Goal: Task Accomplishment & Management: Complete application form

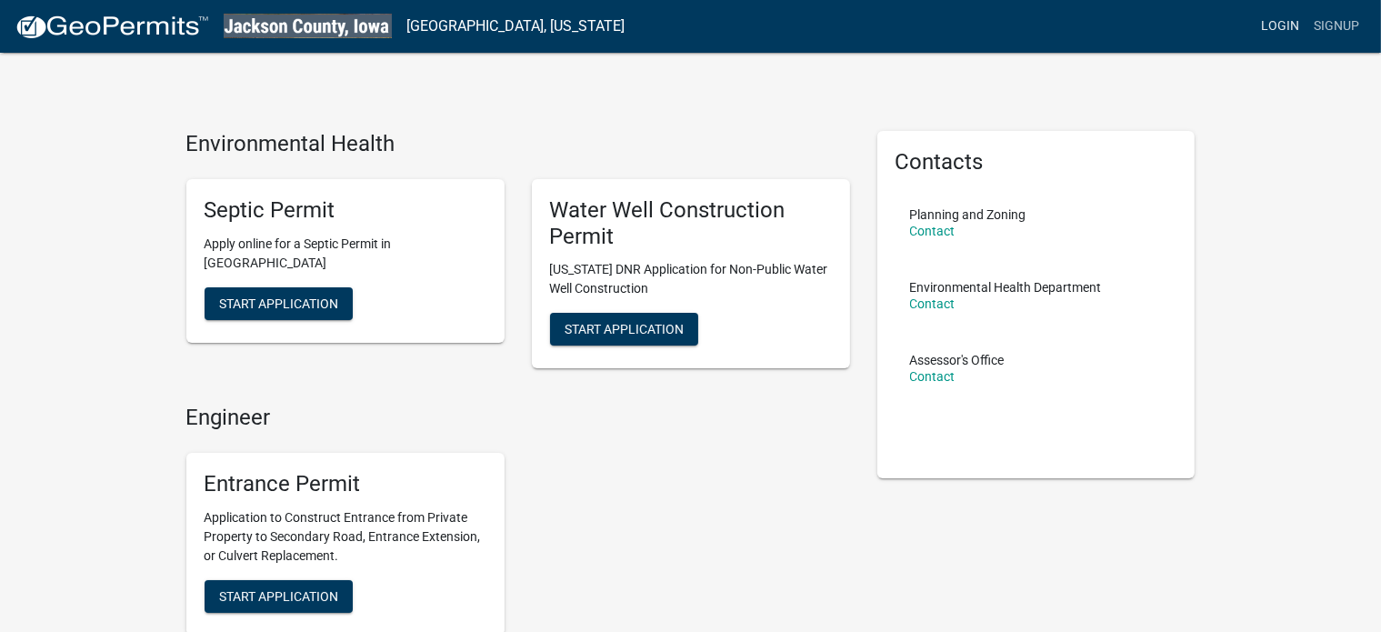
click at [1283, 20] on link "Login" at bounding box center [1279, 26] width 53 height 35
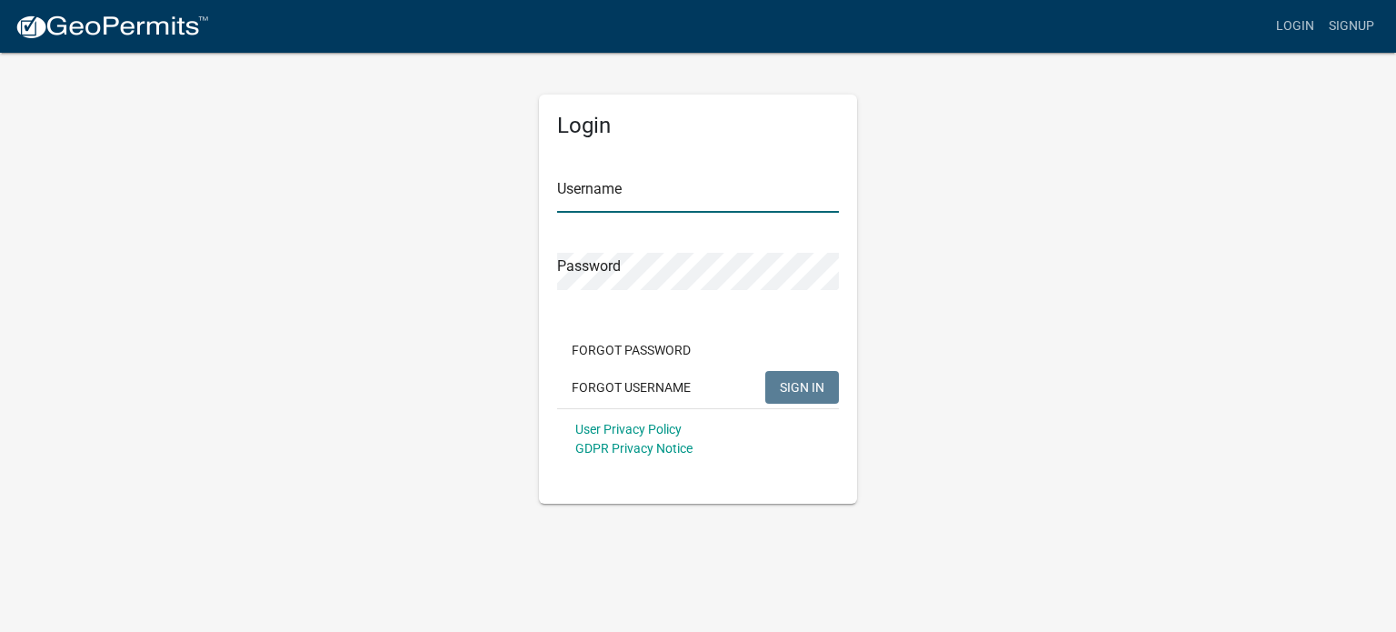
type input "dentalassistant"
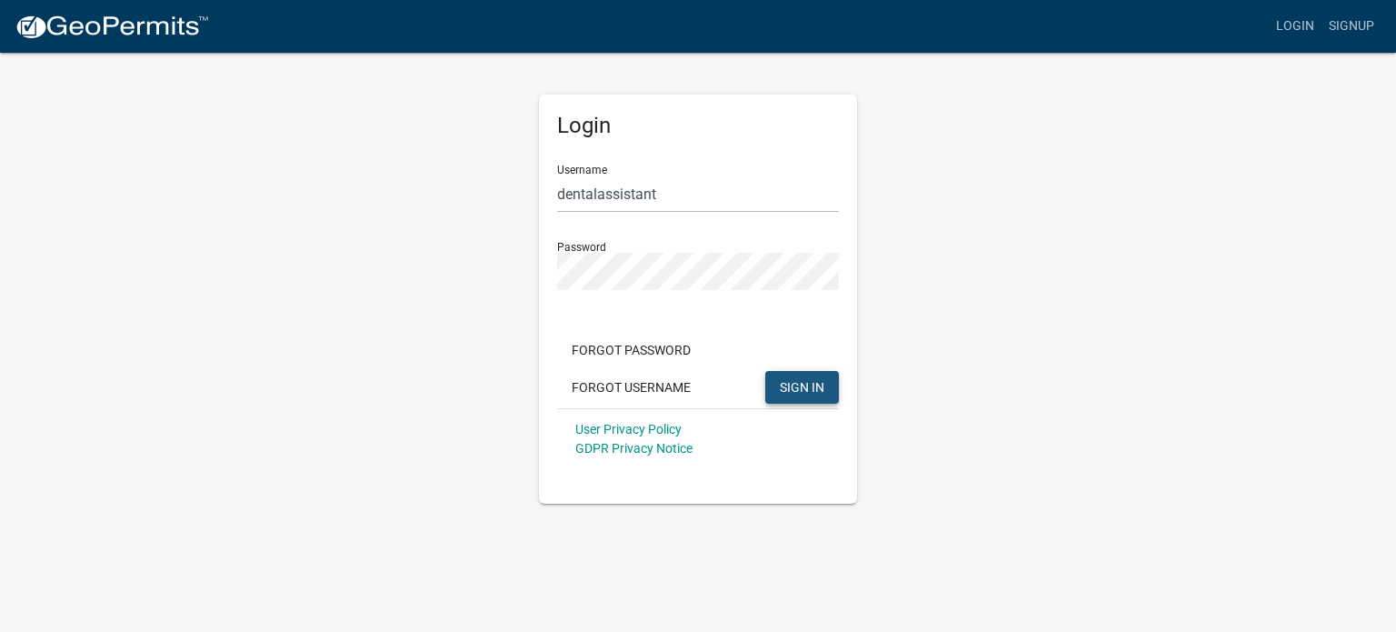
click at [803, 381] on span "SIGN IN" at bounding box center [802, 386] width 45 height 15
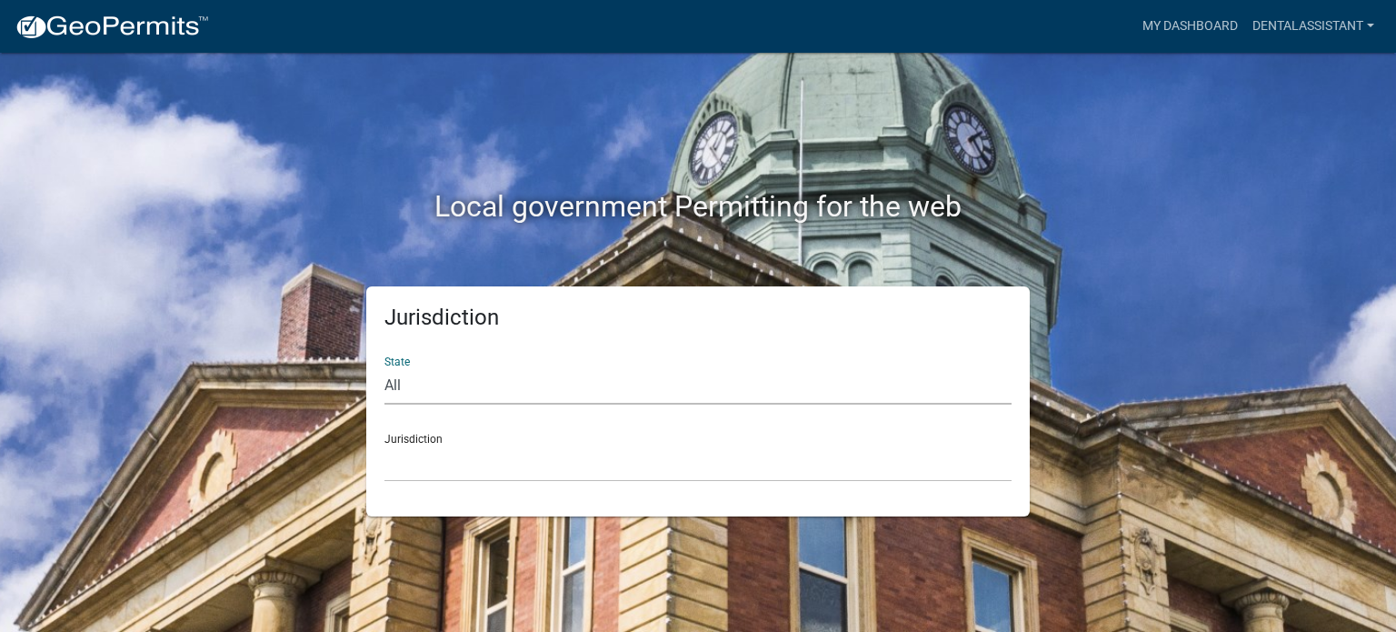
click at [474, 391] on select "All [US_STATE] [US_STATE] [US_STATE] [US_STATE] [US_STATE] [US_STATE] [US_STATE…" at bounding box center [697, 385] width 627 height 37
select select "[US_STATE]"
click at [384, 367] on select "All [US_STATE] [US_STATE] [US_STATE] [US_STATE] [US_STATE] [US_STATE] [US_STATE…" at bounding box center [697, 385] width 627 height 37
click at [439, 457] on select "[GEOGRAPHIC_DATA], [US_STATE] [GEOGRAPHIC_DATA], [US_STATE] [GEOGRAPHIC_DATA], …" at bounding box center [697, 462] width 627 height 37
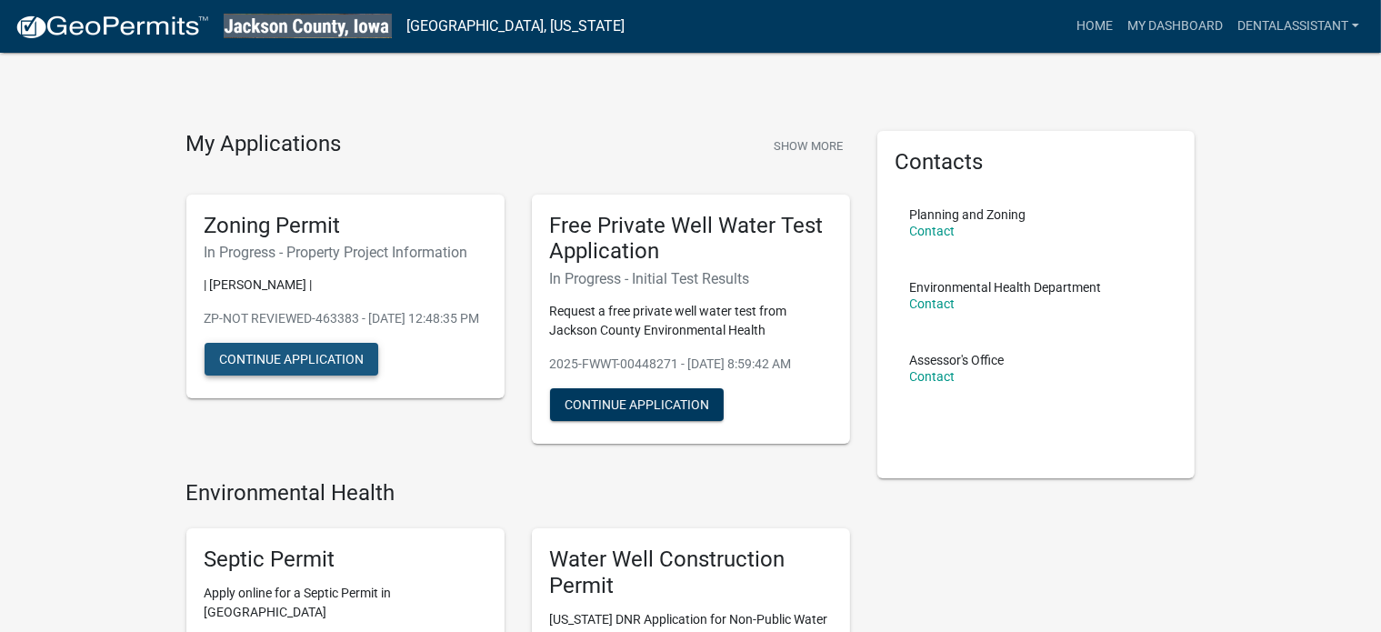
click at [305, 369] on button "Continue Application" at bounding box center [291, 359] width 174 height 33
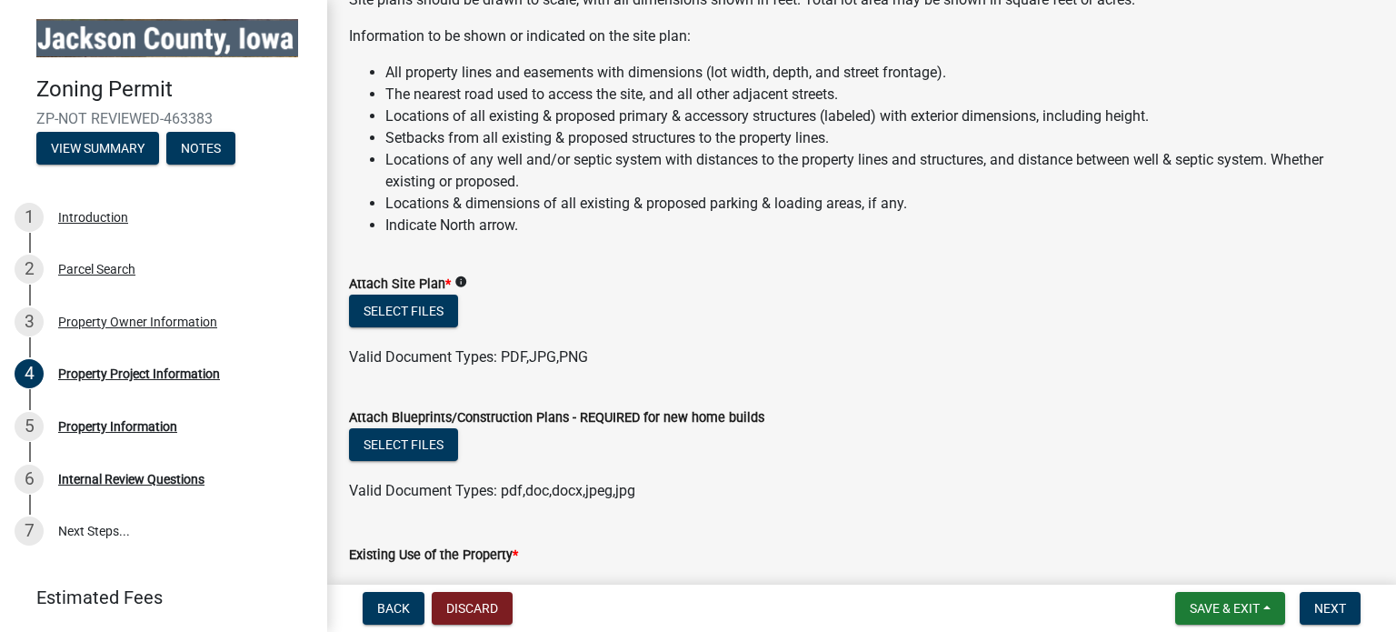
scroll to position [1600, 0]
click at [425, 303] on button "Select files" at bounding box center [403, 310] width 109 height 33
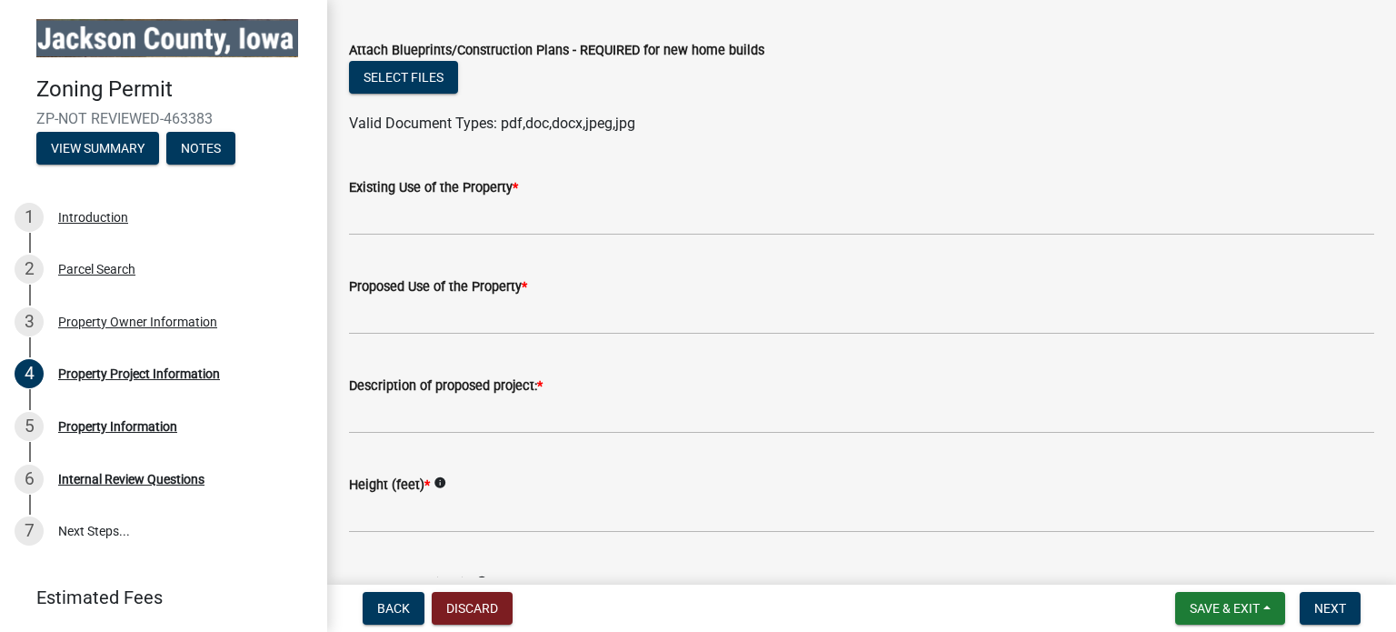
scroll to position [2036, 0]
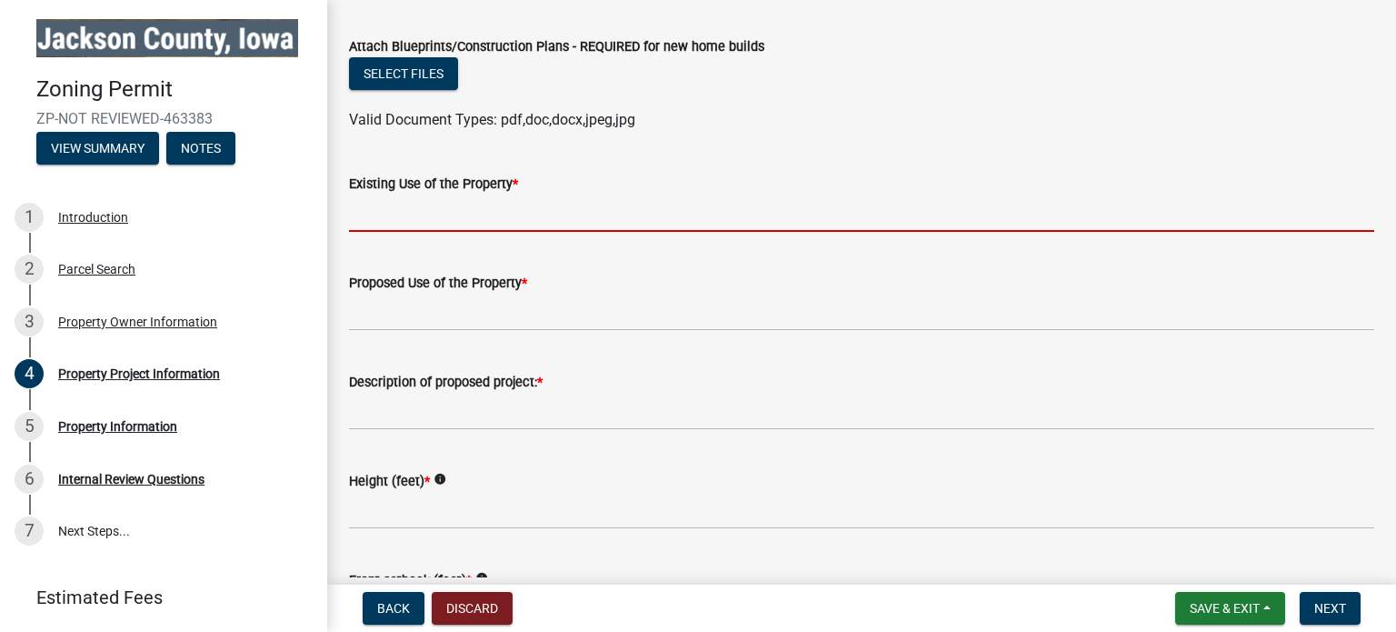
click at [366, 220] on input "Existing Use of the Property *" at bounding box center [861, 212] width 1025 height 37
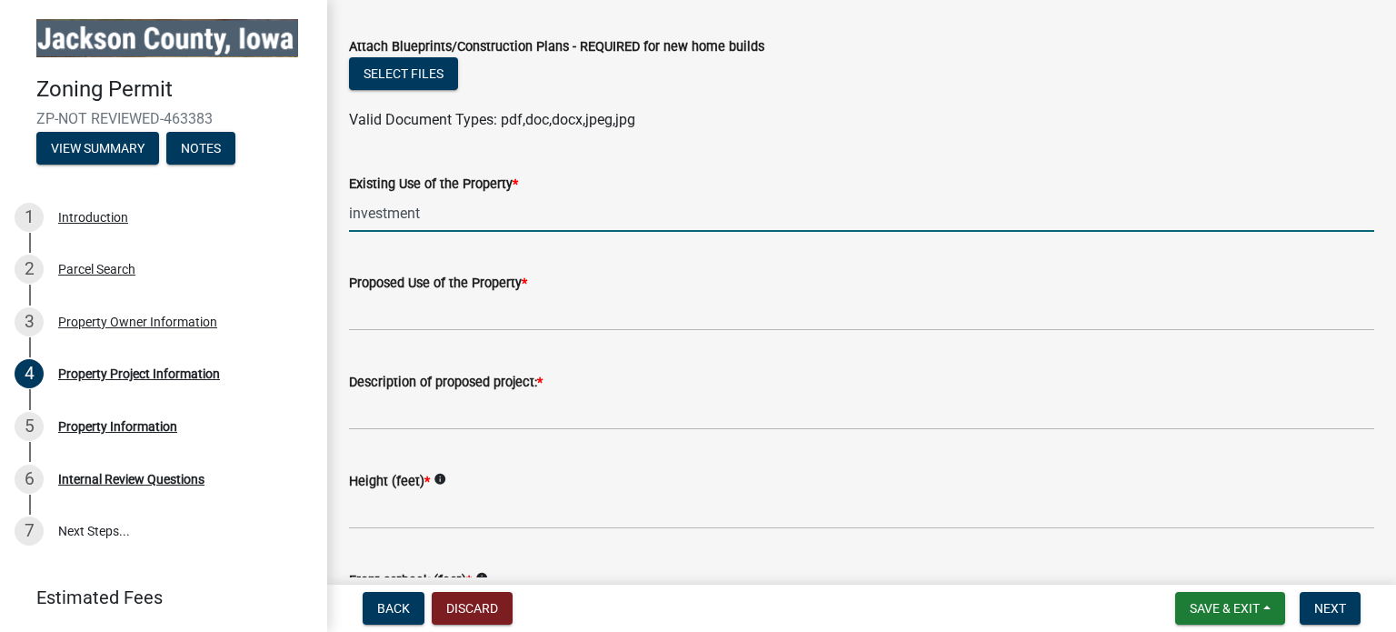
type input "investment"
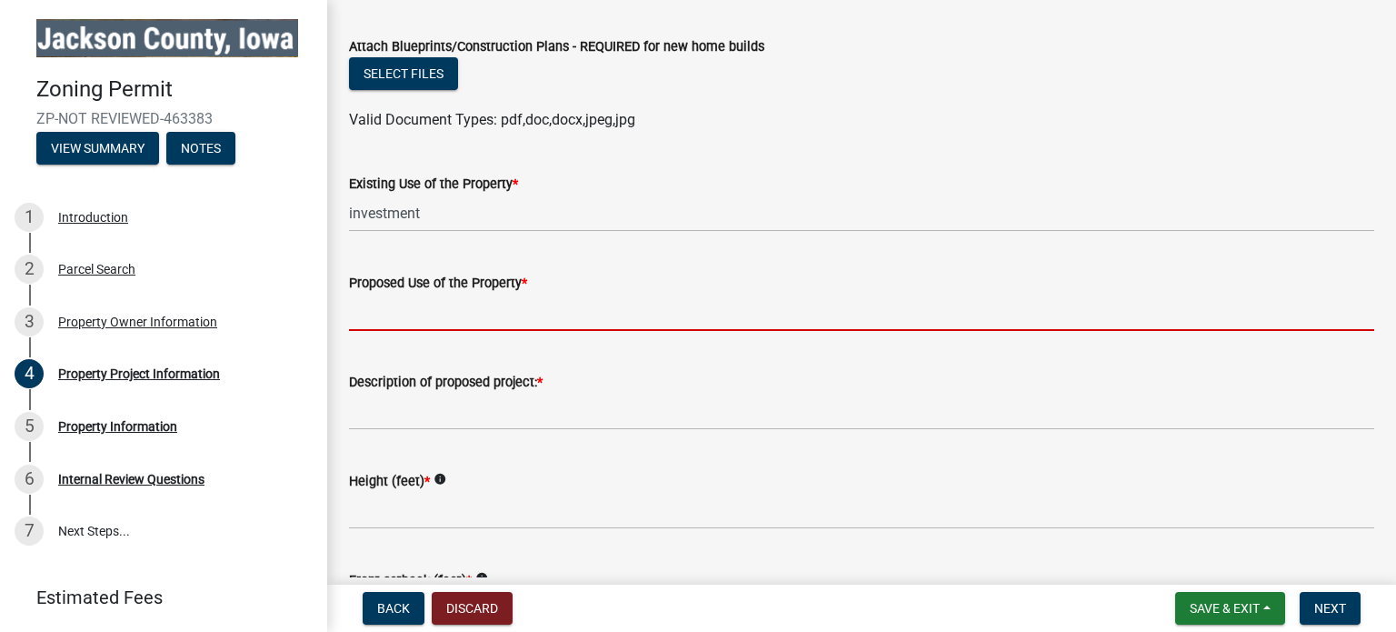
click at [357, 304] on input "Proposed Use of the Property *" at bounding box center [861, 312] width 1025 height 37
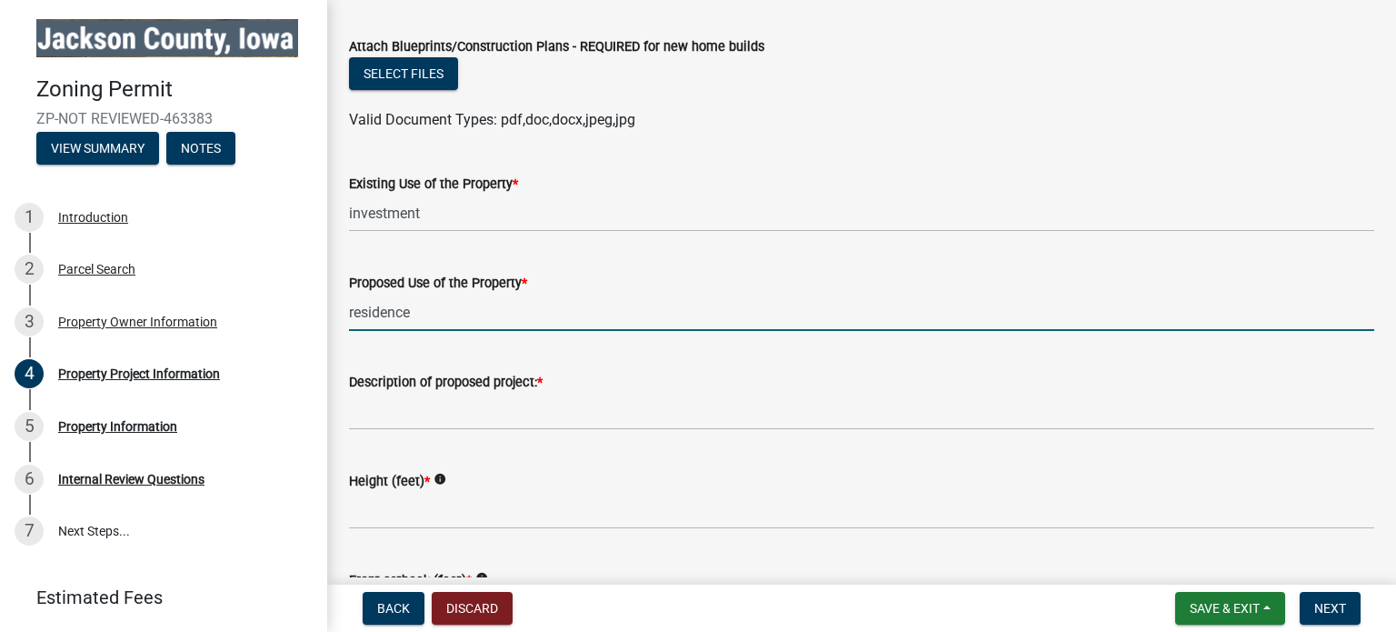
type input "residence"
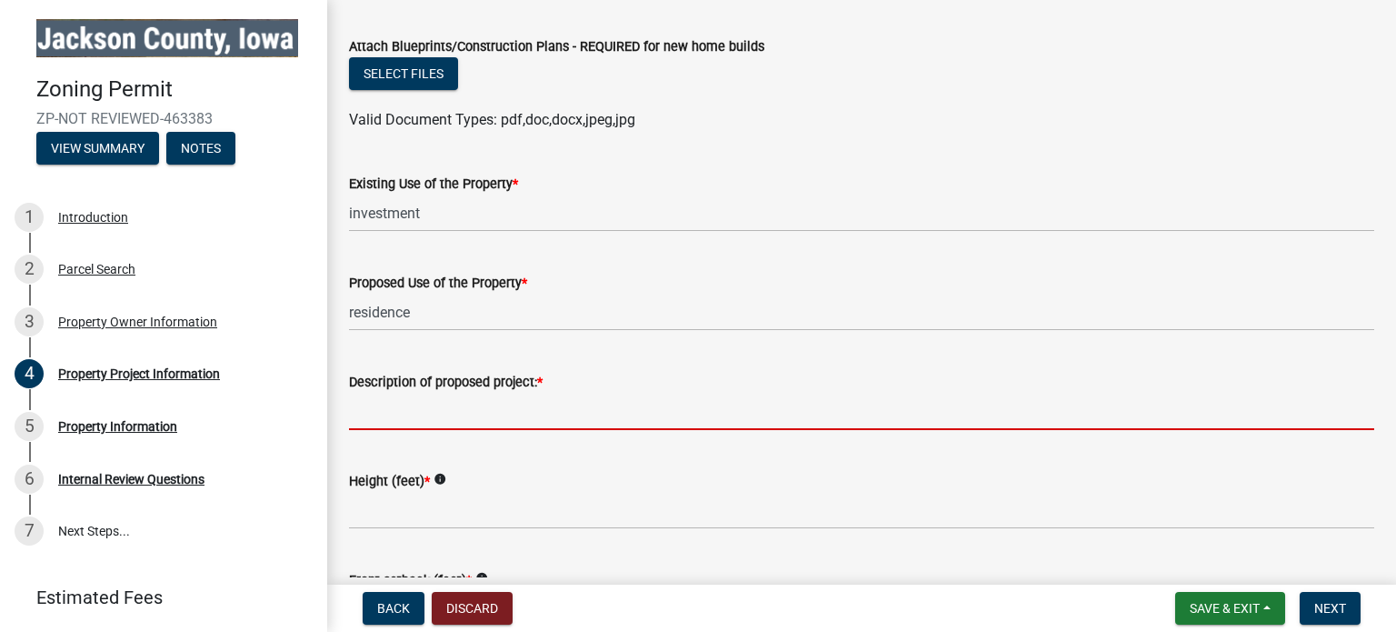
click at [350, 410] on input "Description of proposed project: *" at bounding box center [861, 411] width 1025 height 37
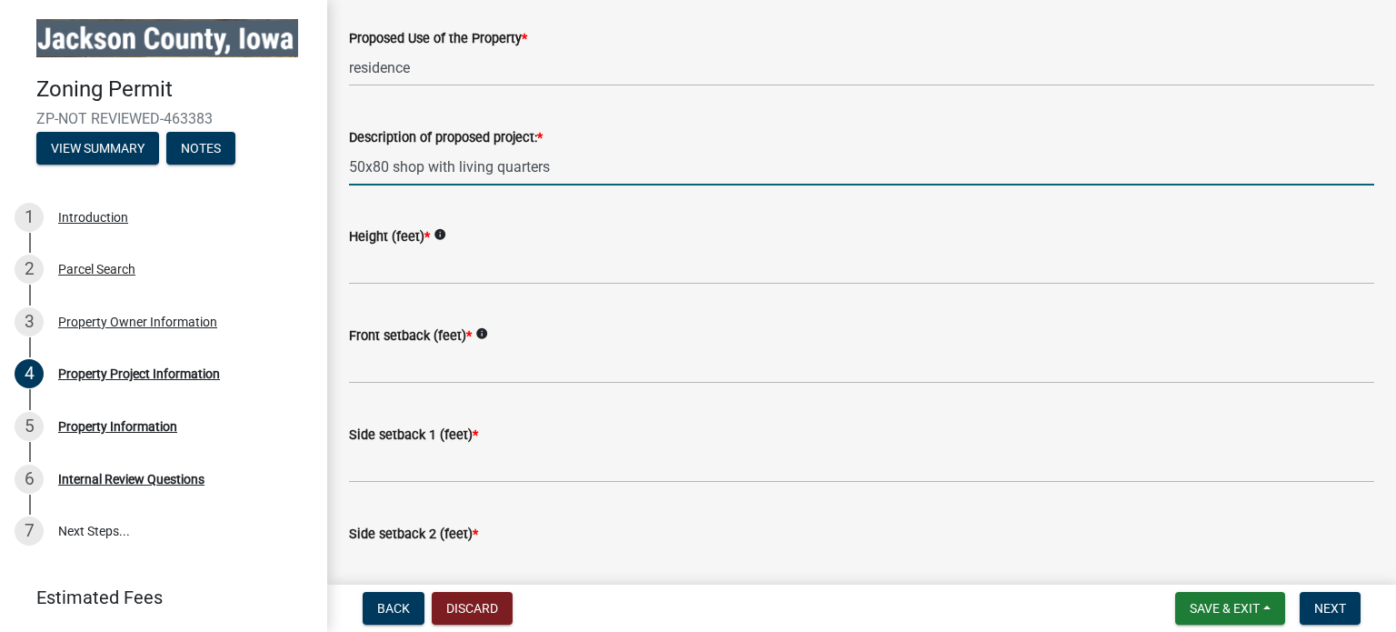
scroll to position [2290, 0]
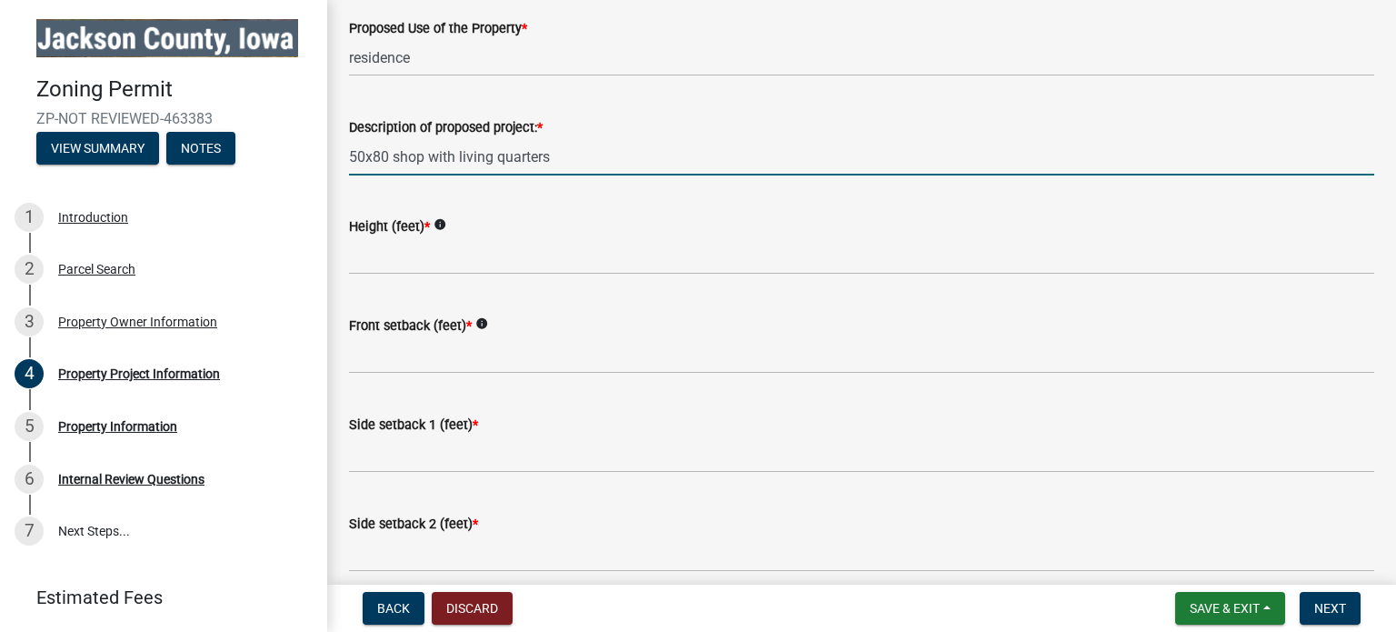
type input "50x80 shop with living quarters"
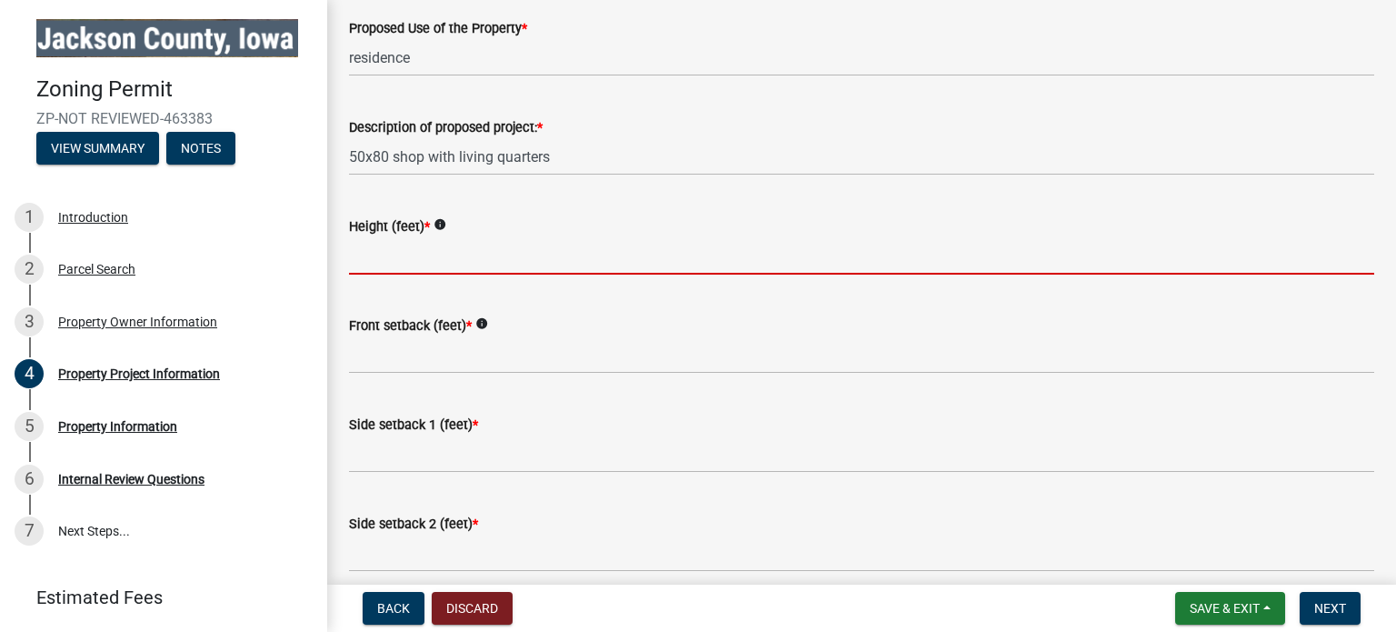
click at [422, 254] on input "Height (feet) *" at bounding box center [861, 255] width 1025 height 37
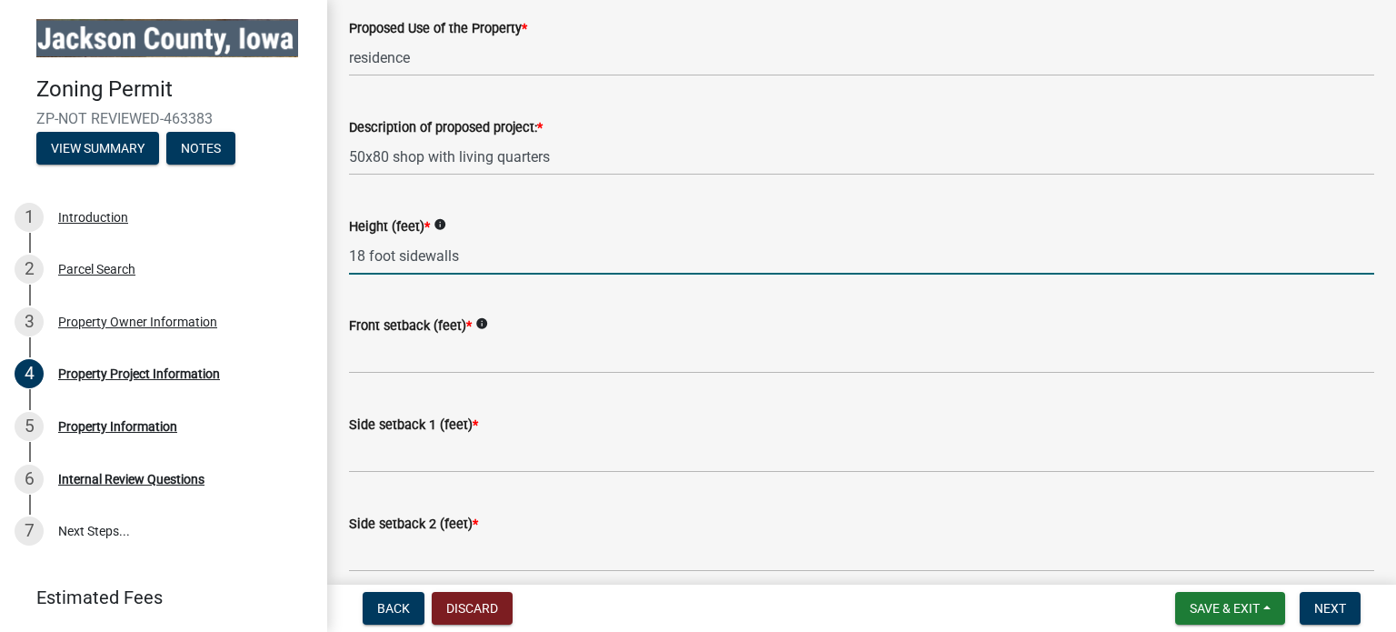
type input "18 foot sidewalls"
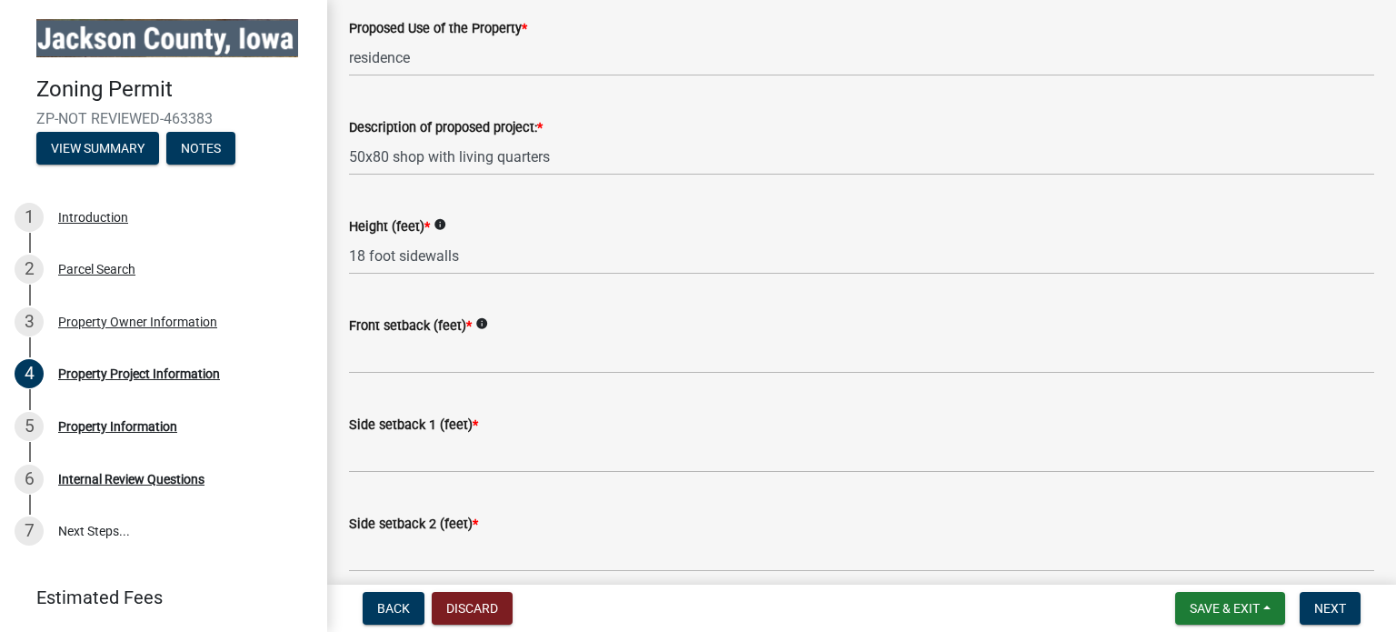
click at [483, 317] on icon "info" at bounding box center [481, 323] width 13 height 13
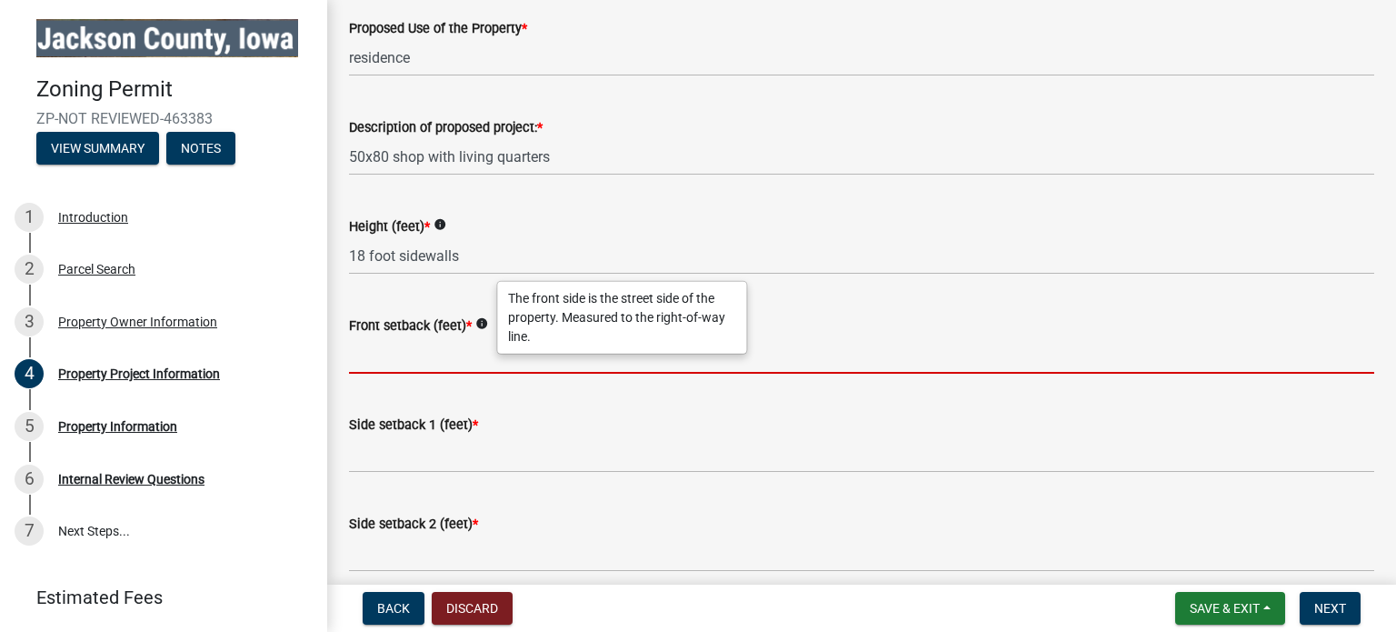
click at [409, 352] on input "Front setback (feet) *" at bounding box center [861, 354] width 1025 height 37
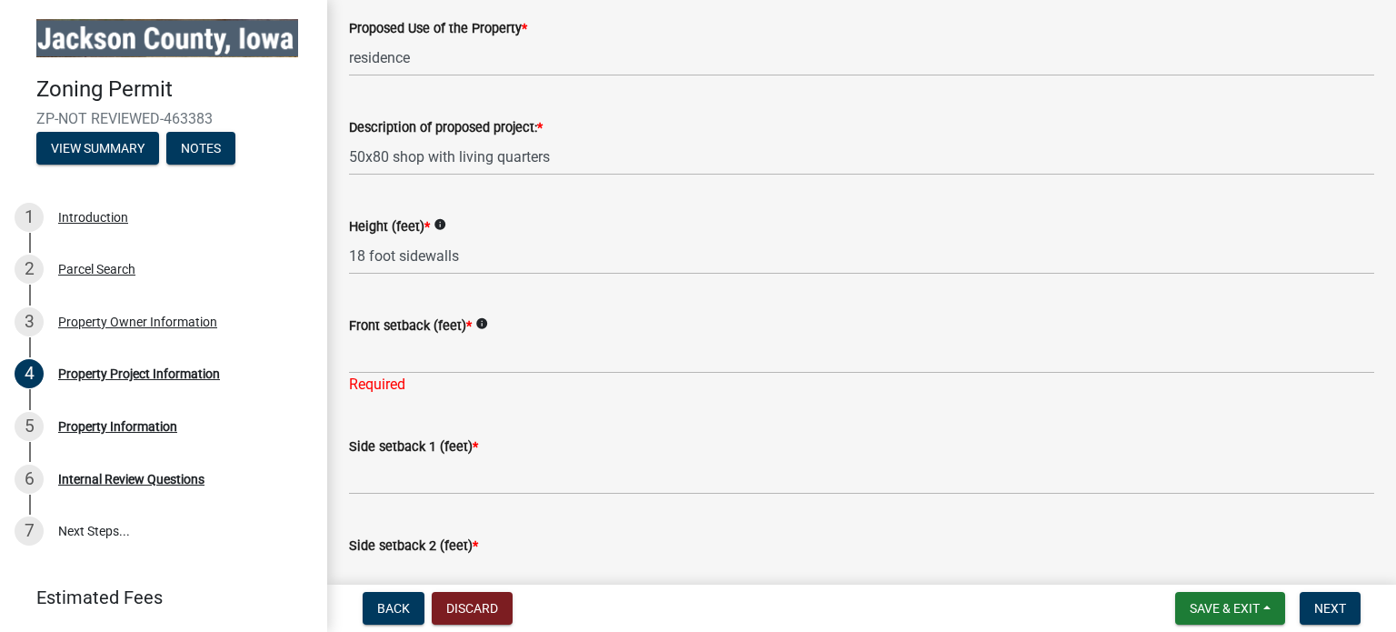
click at [474, 415] on div "Side setback 1 (feet) *" at bounding box center [861, 452] width 1025 height 85
click at [345, 468] on div "Side setback 1 (feet) *" at bounding box center [861, 452] width 1052 height 85
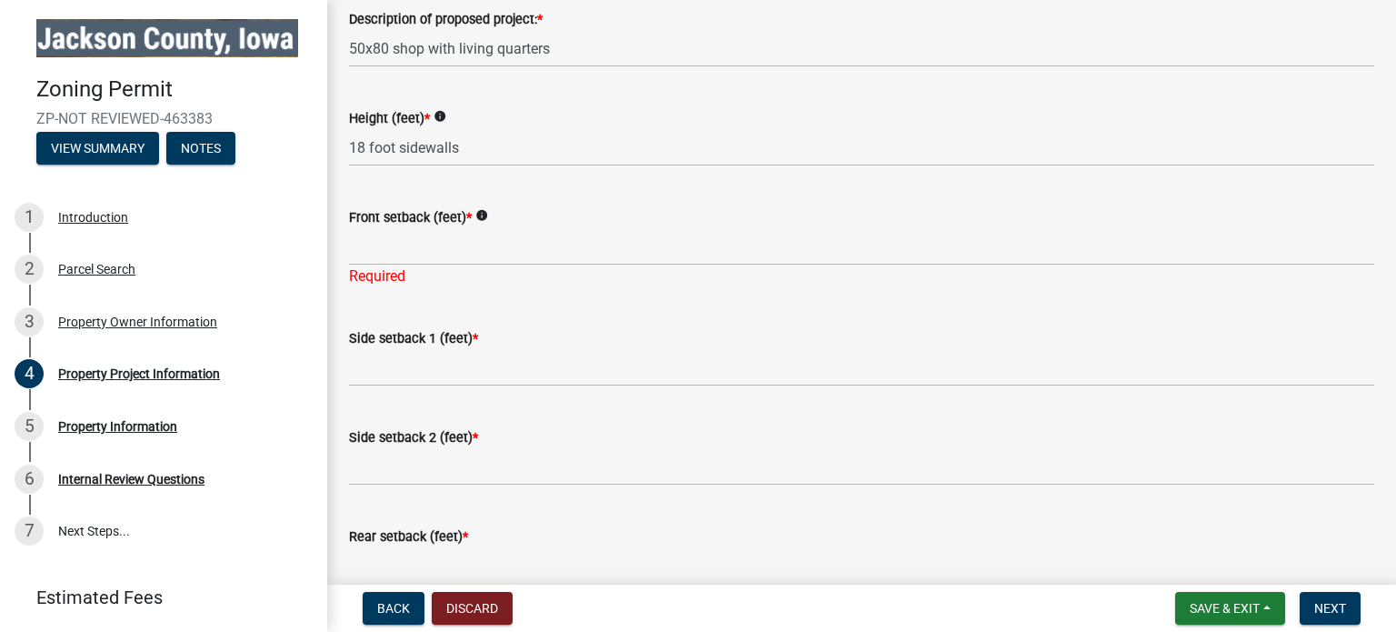
scroll to position [2436, 0]
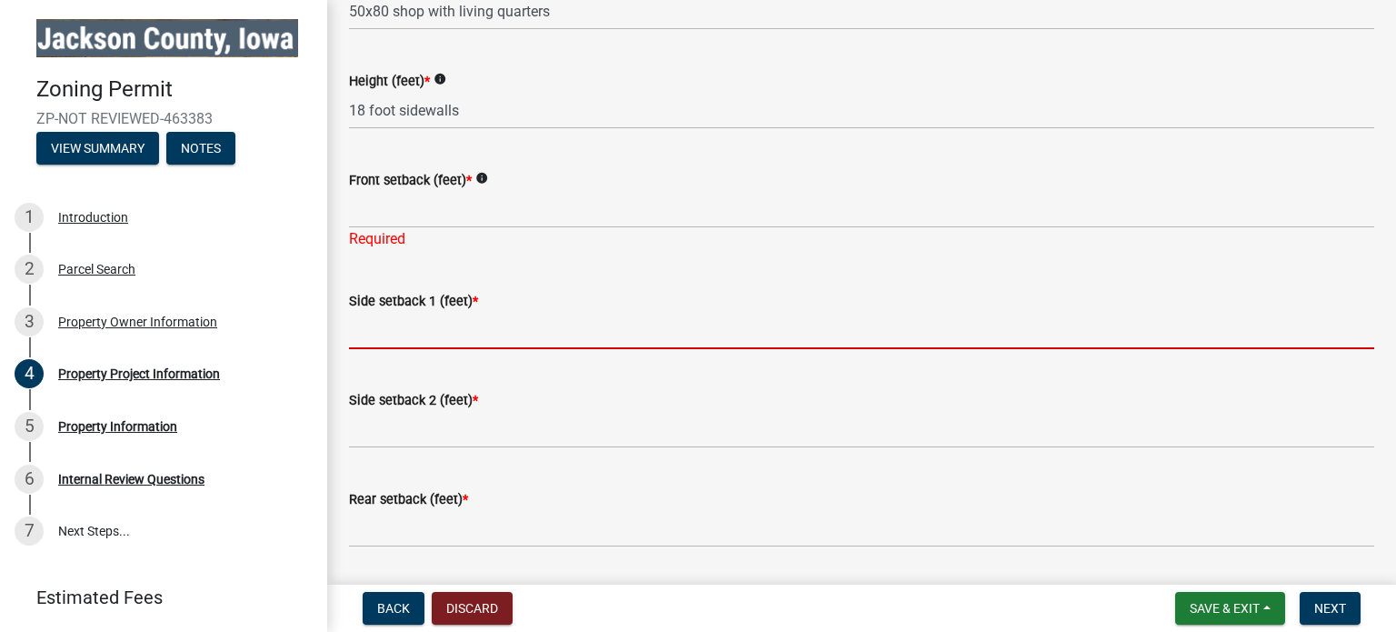
click at [384, 325] on input "Side setback 1 (feet) *" at bounding box center [861, 330] width 1025 height 37
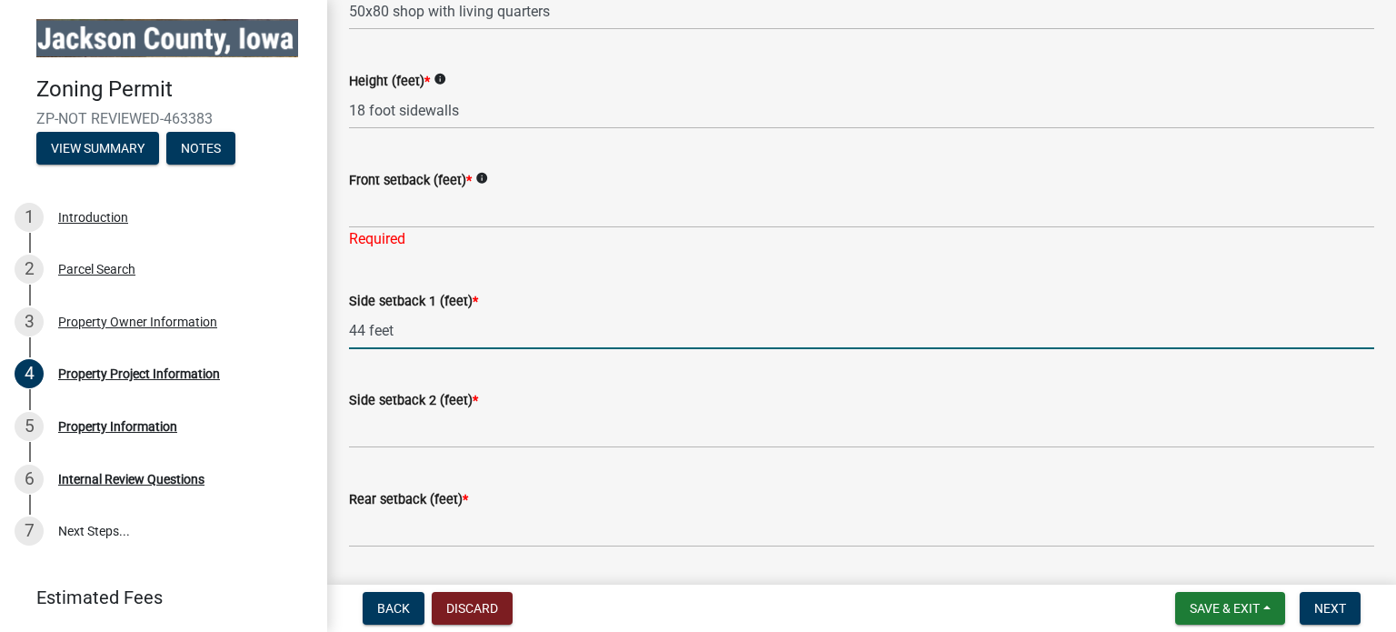
type input "44 feet"
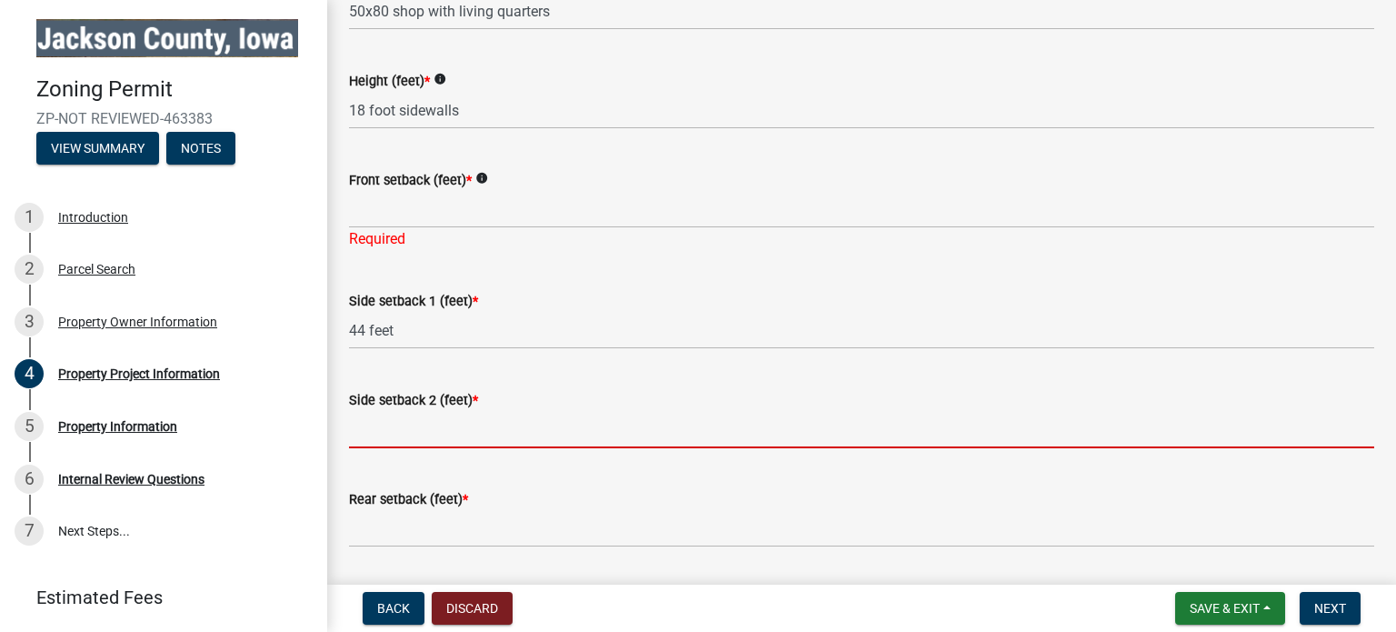
click at [374, 414] on input "Side setback 2 (feet) *" at bounding box center [861, 429] width 1025 height 37
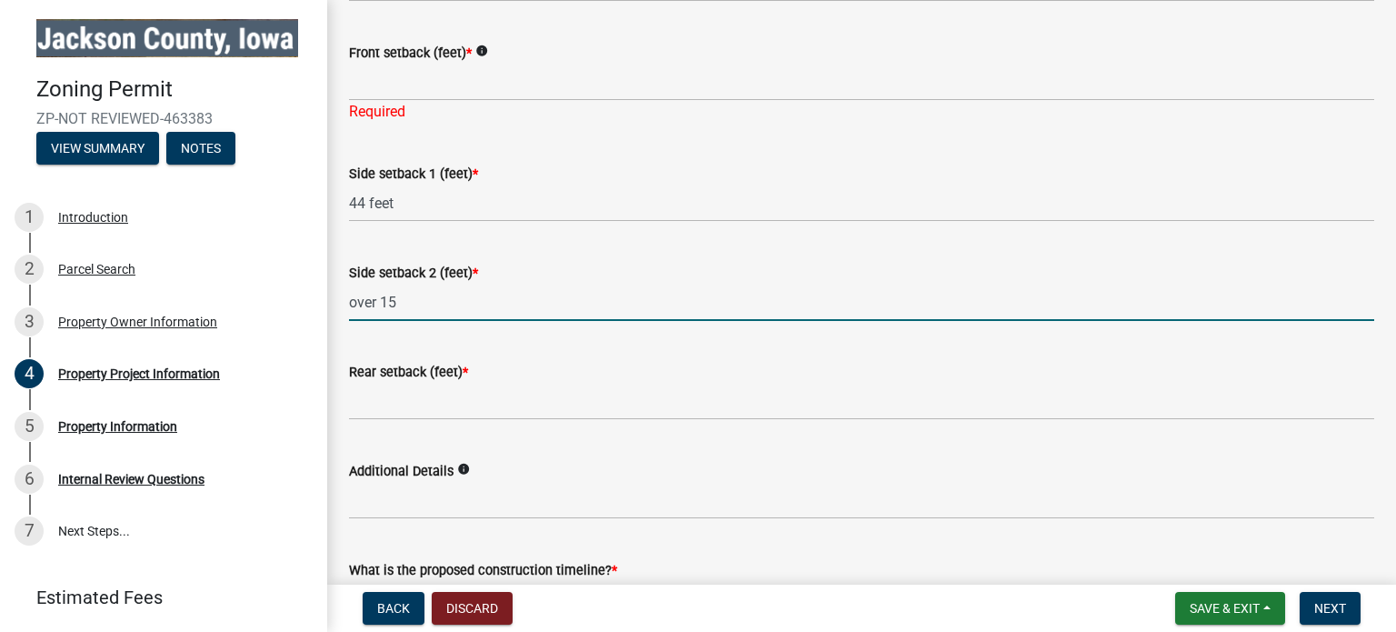
scroll to position [2581, 0]
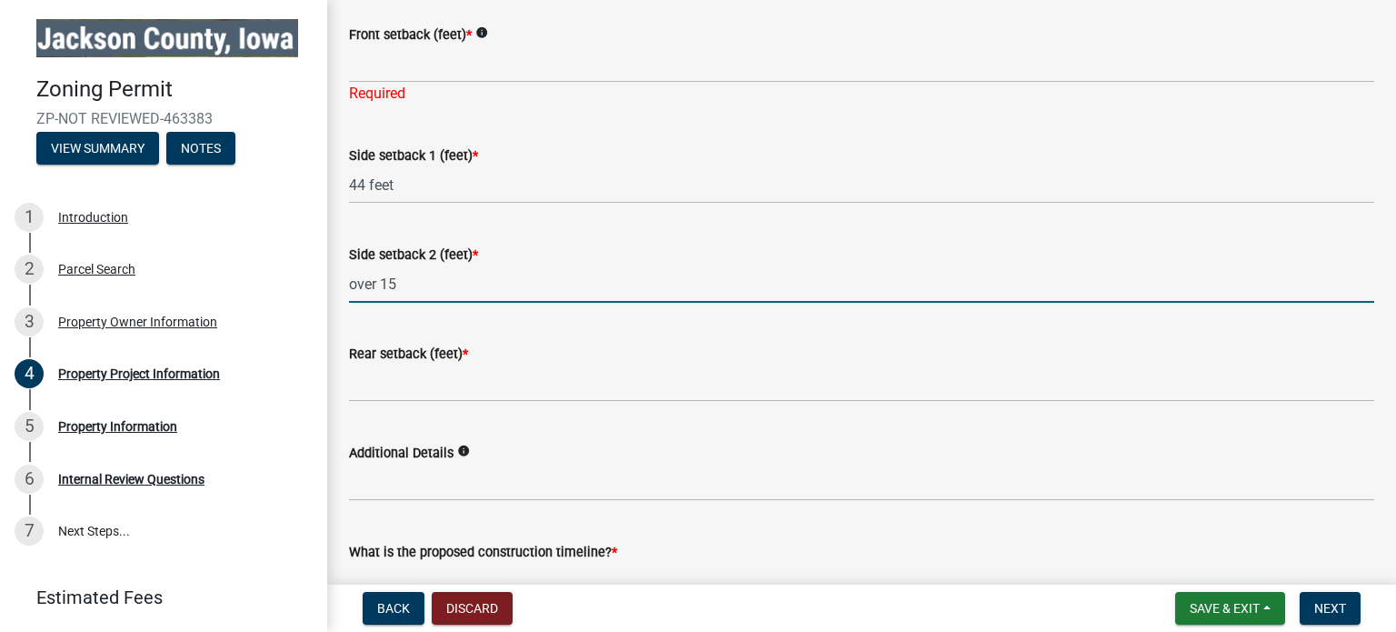
type input "over 15"
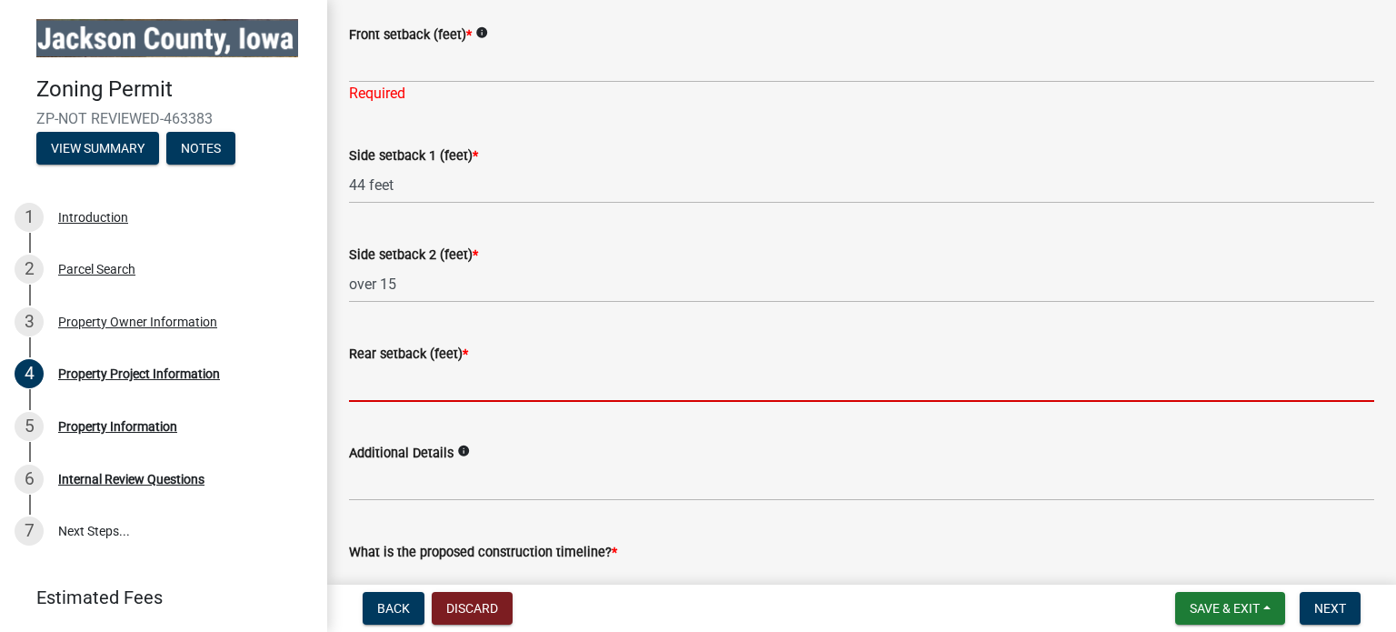
click at [361, 381] on input "Rear setback (feet) *" at bounding box center [861, 382] width 1025 height 37
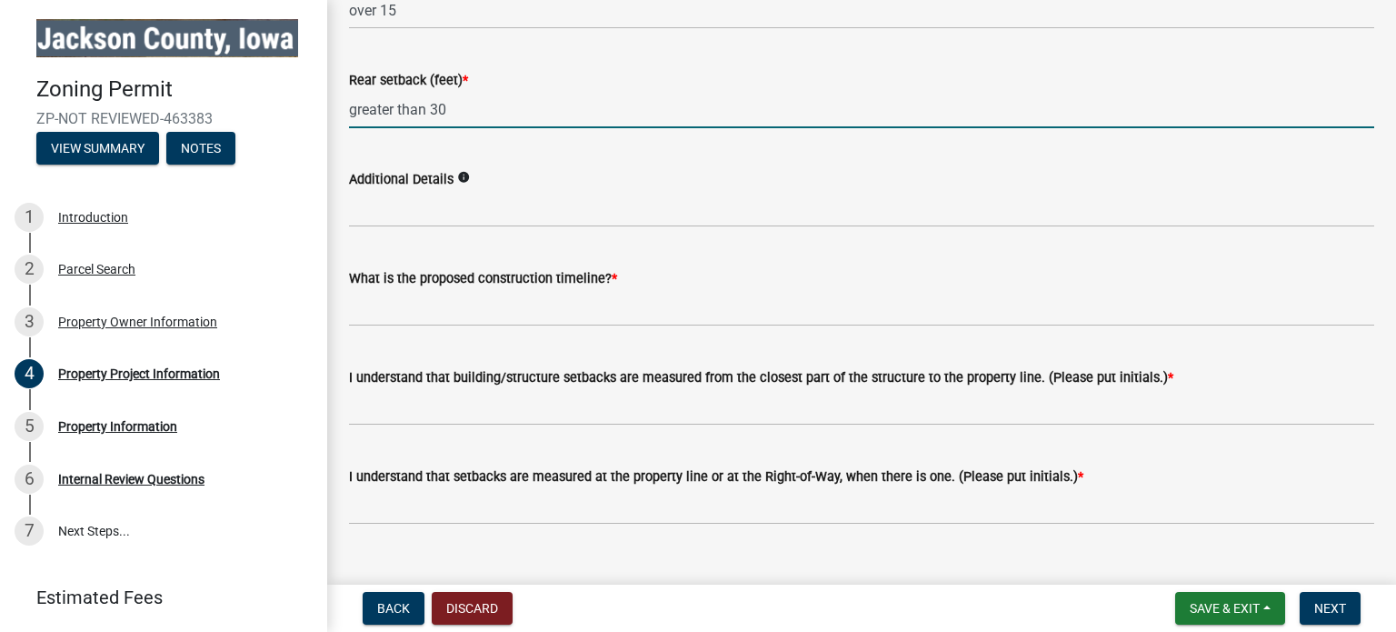
scroll to position [2872, 0]
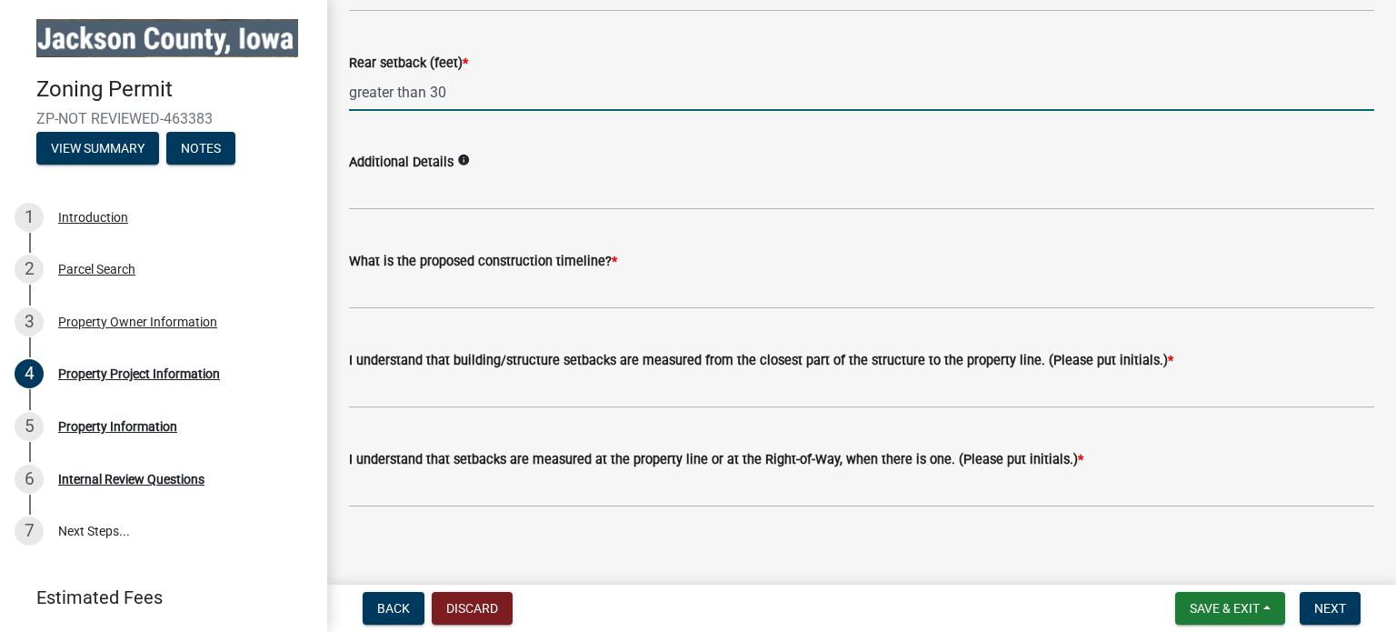
type input "greater than 30"
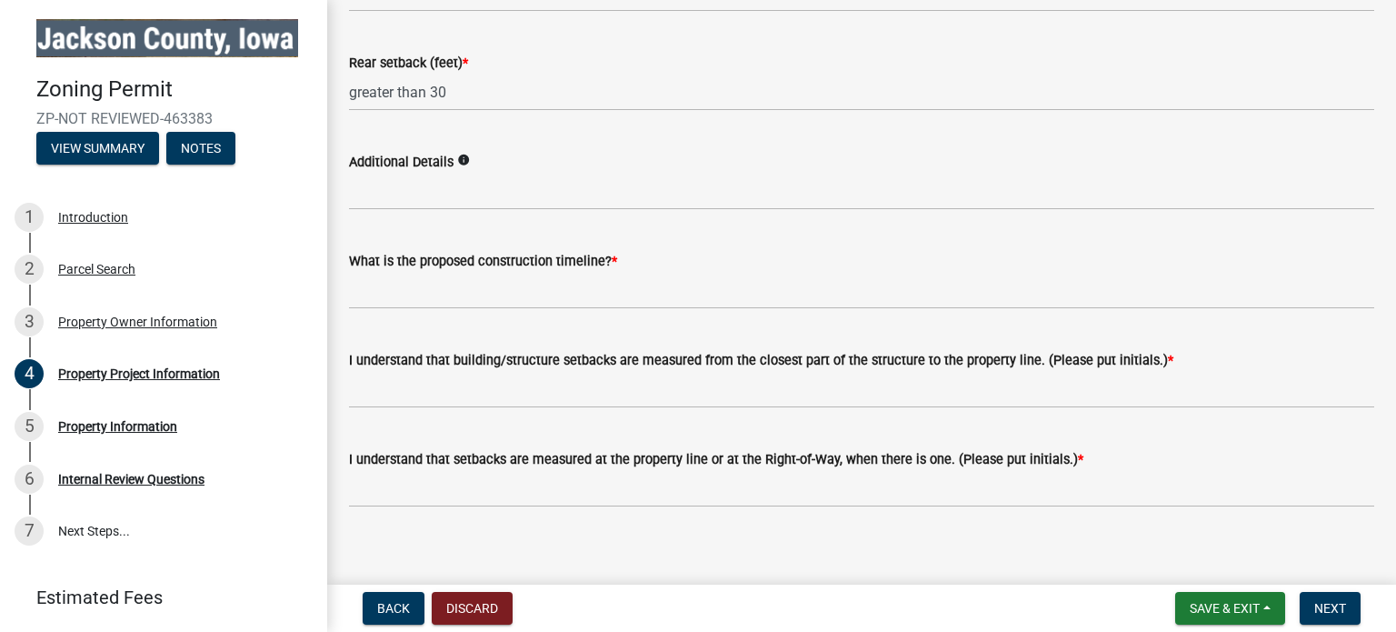
click at [406, 363] on div "I understand that building/structure setbacks are measured from the closest par…" at bounding box center [861, 360] width 1025 height 22
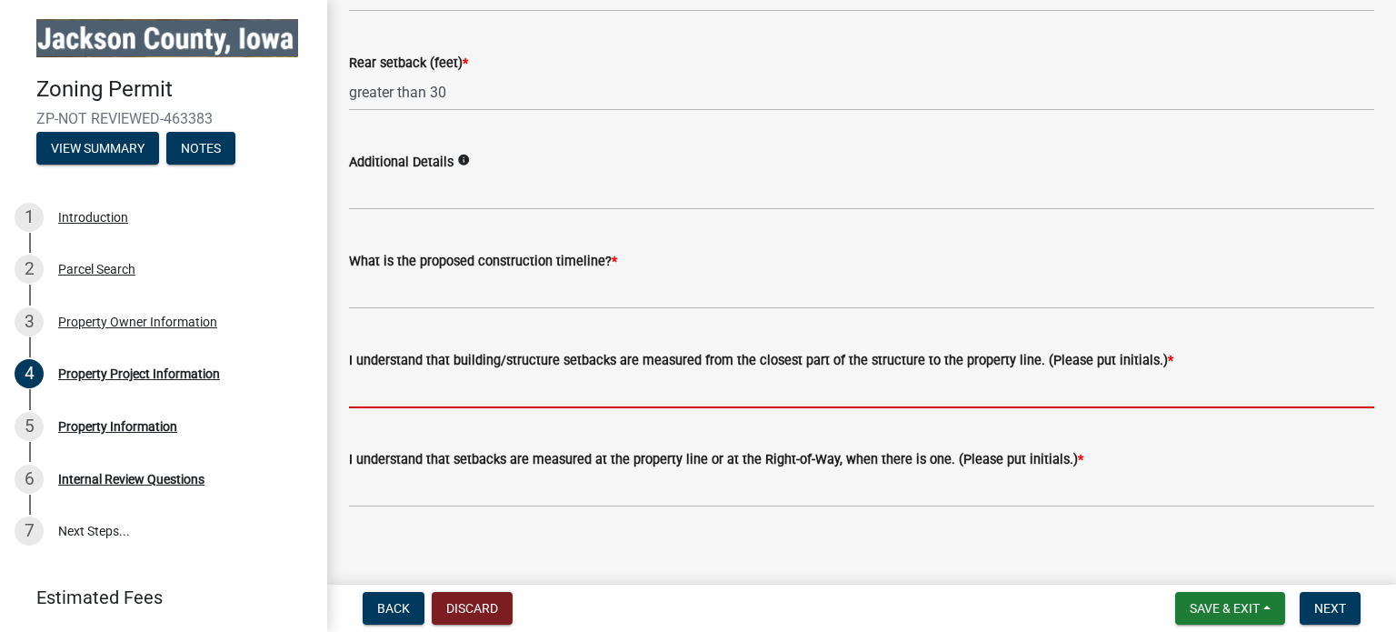
click at [396, 394] on input "I understand that building/structure setbacks are measured from the closest par…" at bounding box center [861, 389] width 1025 height 37
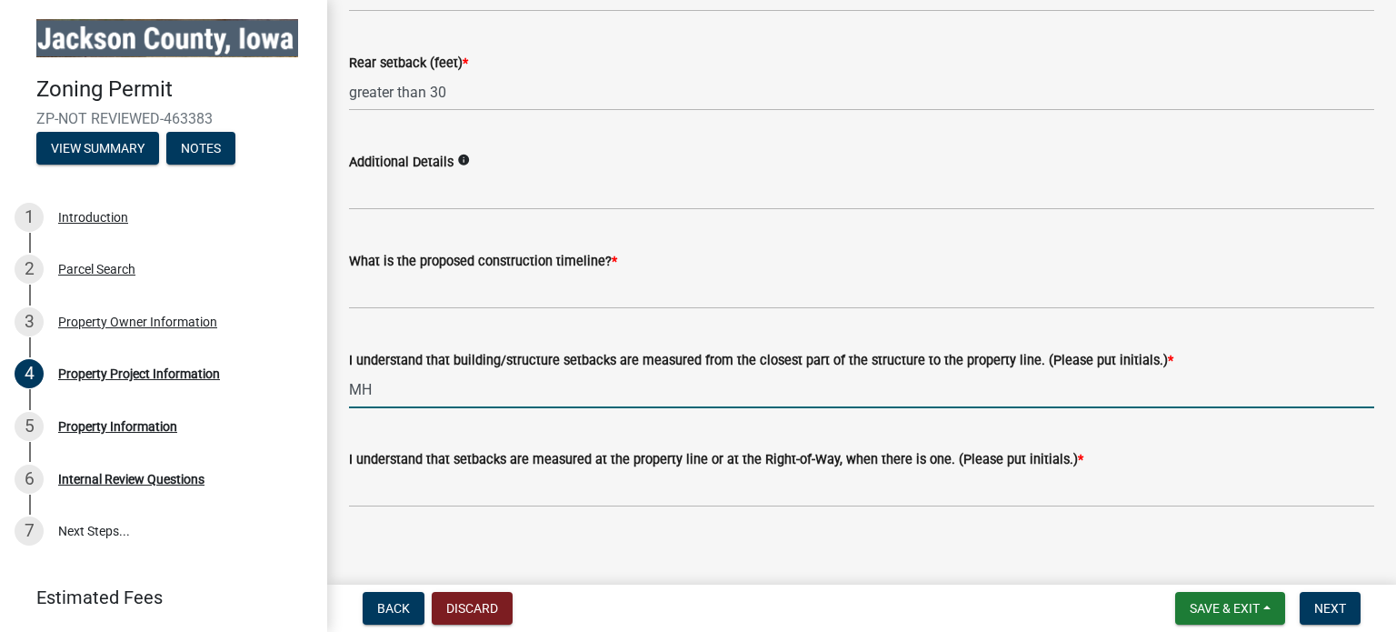
type input "MH"
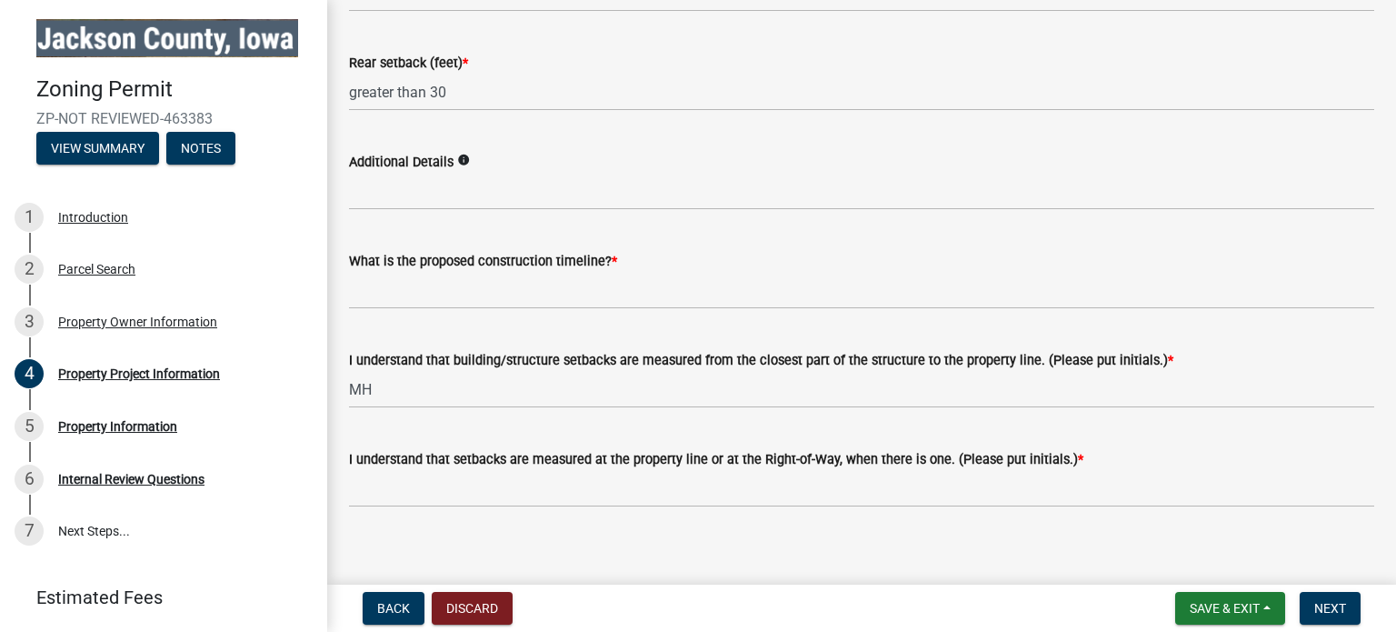
click at [422, 503] on wm-data-entity-input "I understand that setbacks are measured at the property line or at the Right-of…" at bounding box center [861, 472] width 1025 height 99
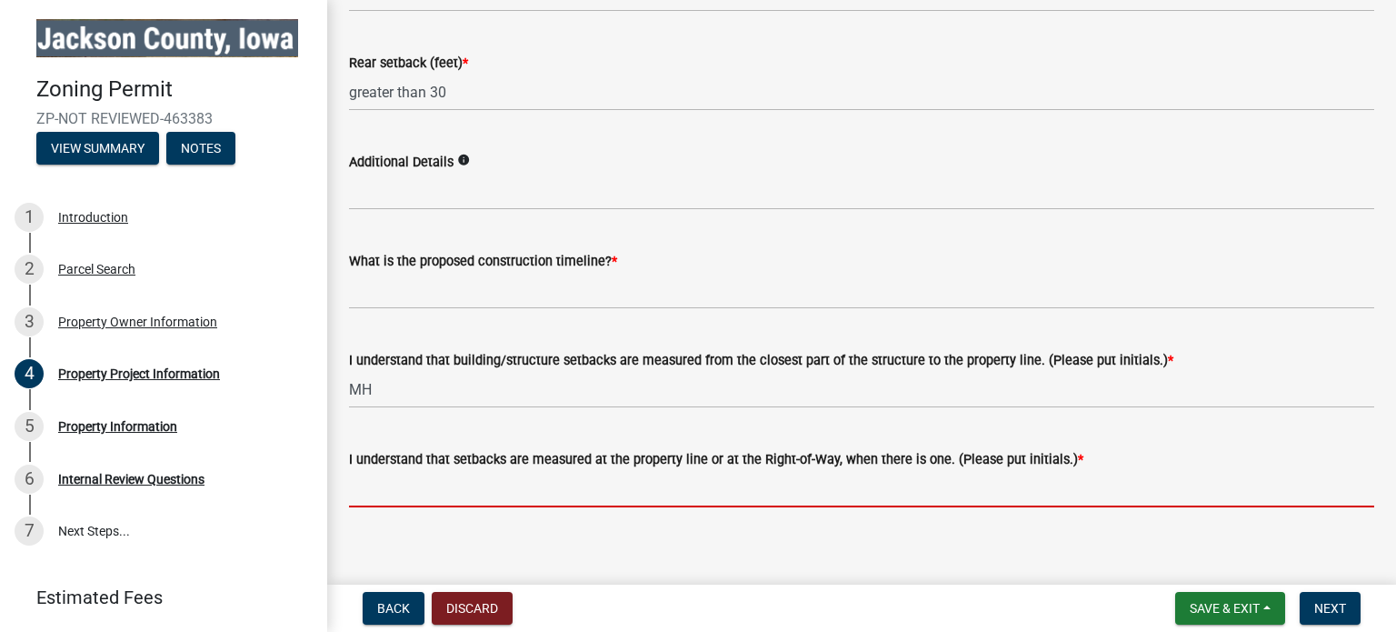
click at [412, 473] on input "I understand that setbacks are measured at the property line or at the Right-of…" at bounding box center [861, 488] width 1025 height 37
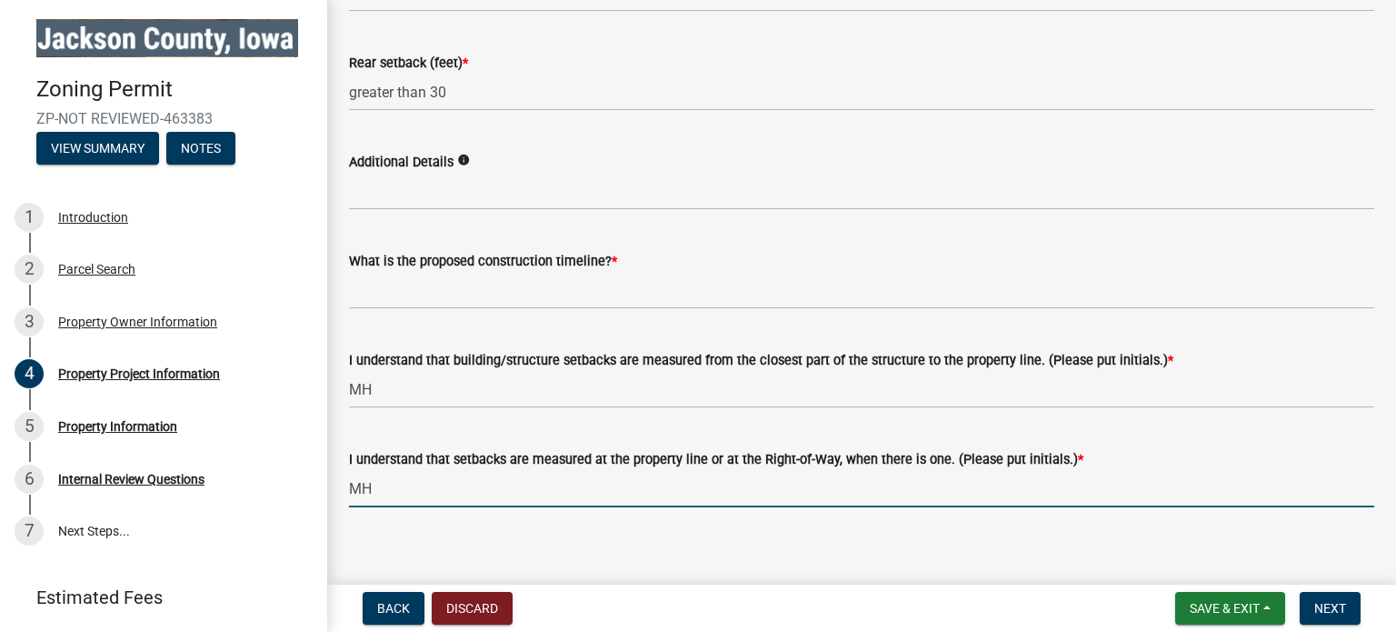
type input "MH"
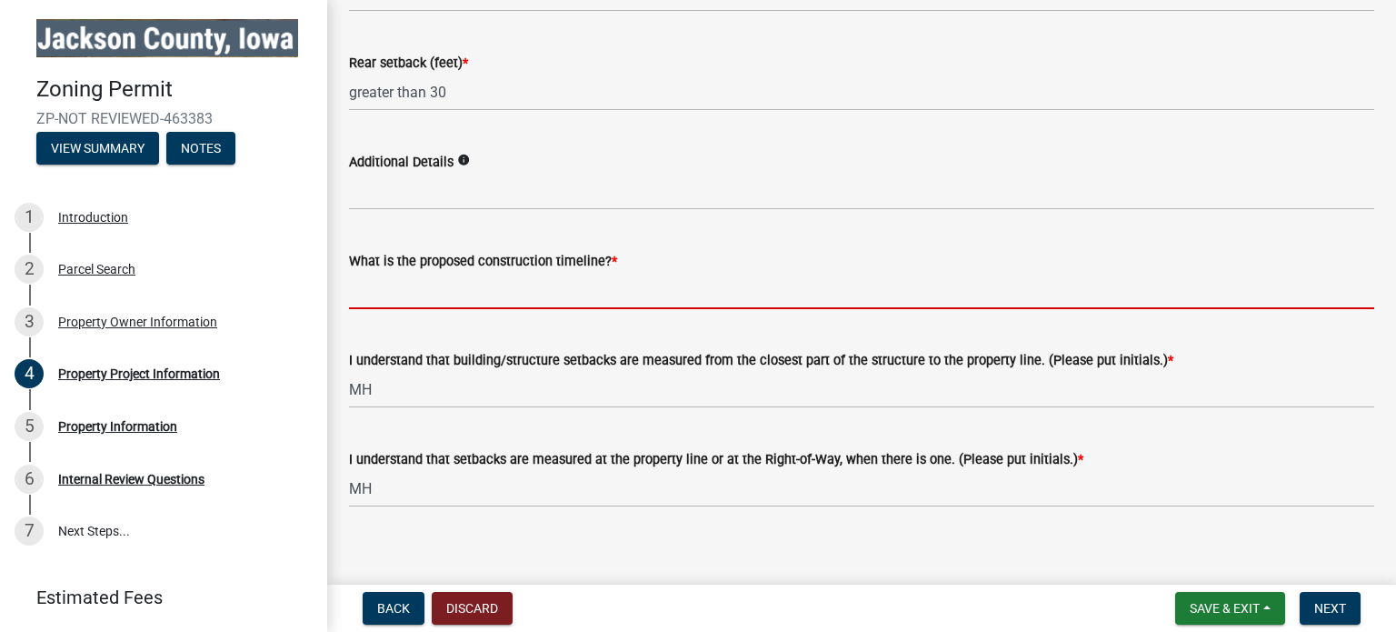
click at [422, 287] on input "What is the proposed construction timeline? *" at bounding box center [861, 290] width 1025 height 37
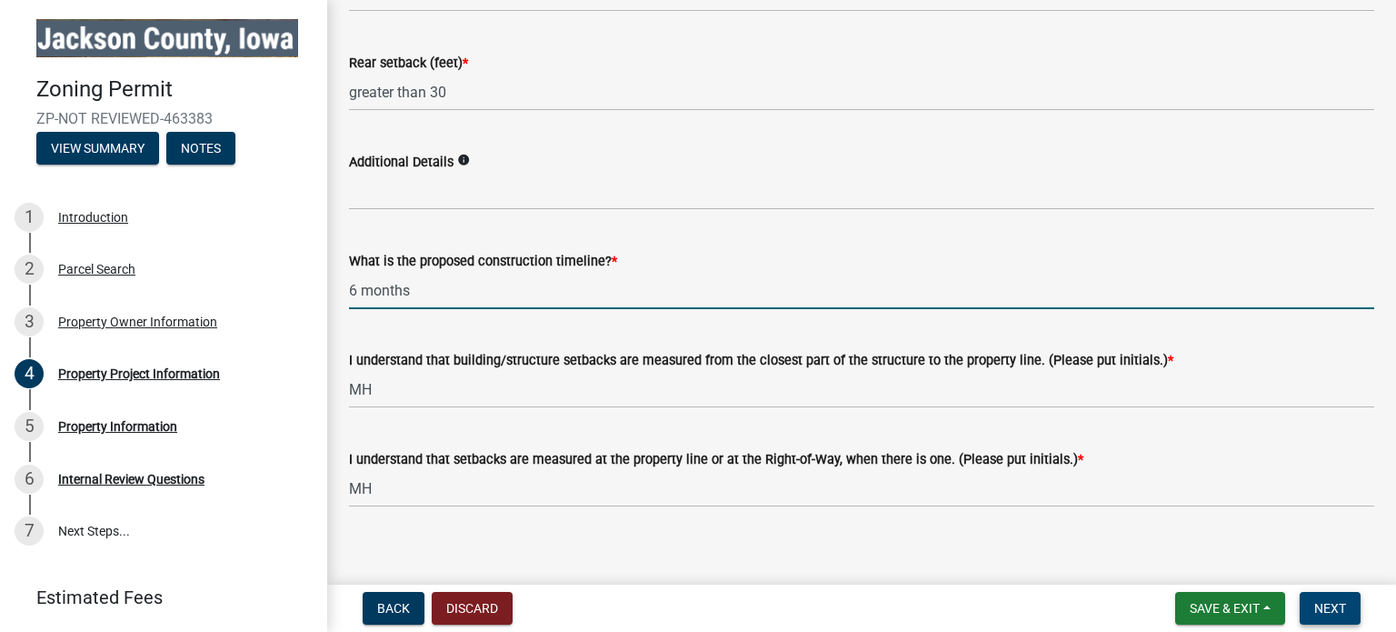
type input "6 months"
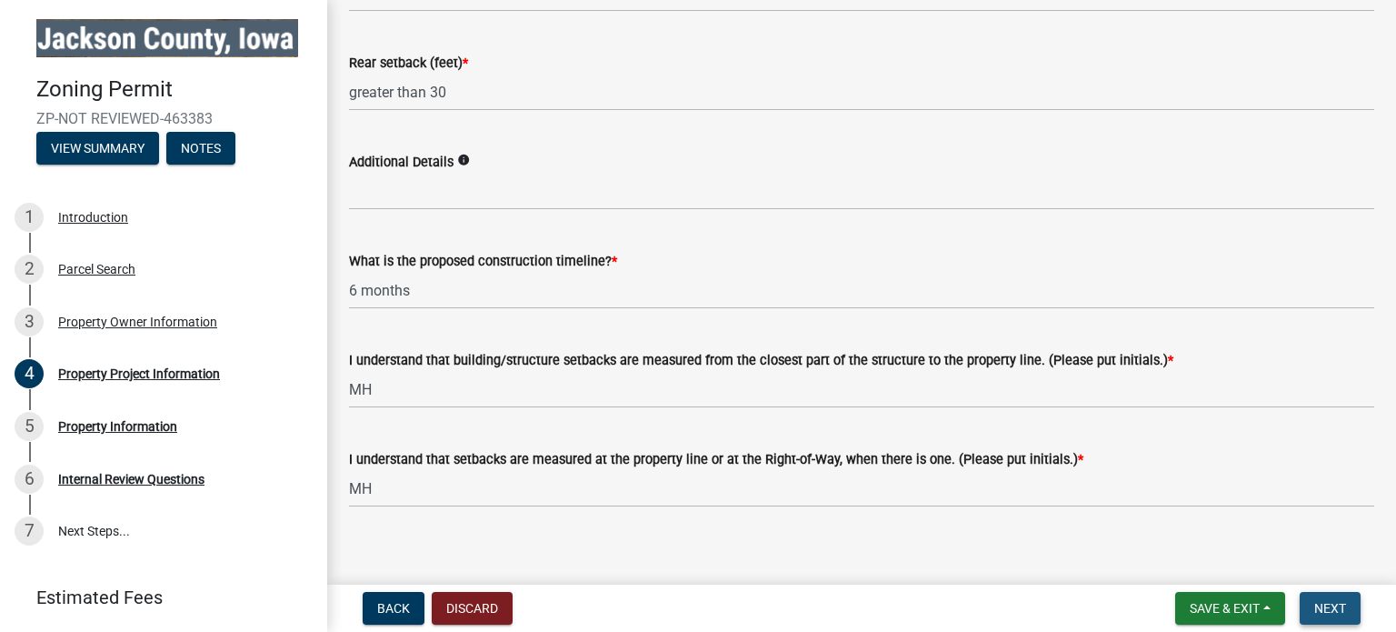
click at [1330, 601] on span "Next" at bounding box center [1330, 608] width 32 height 15
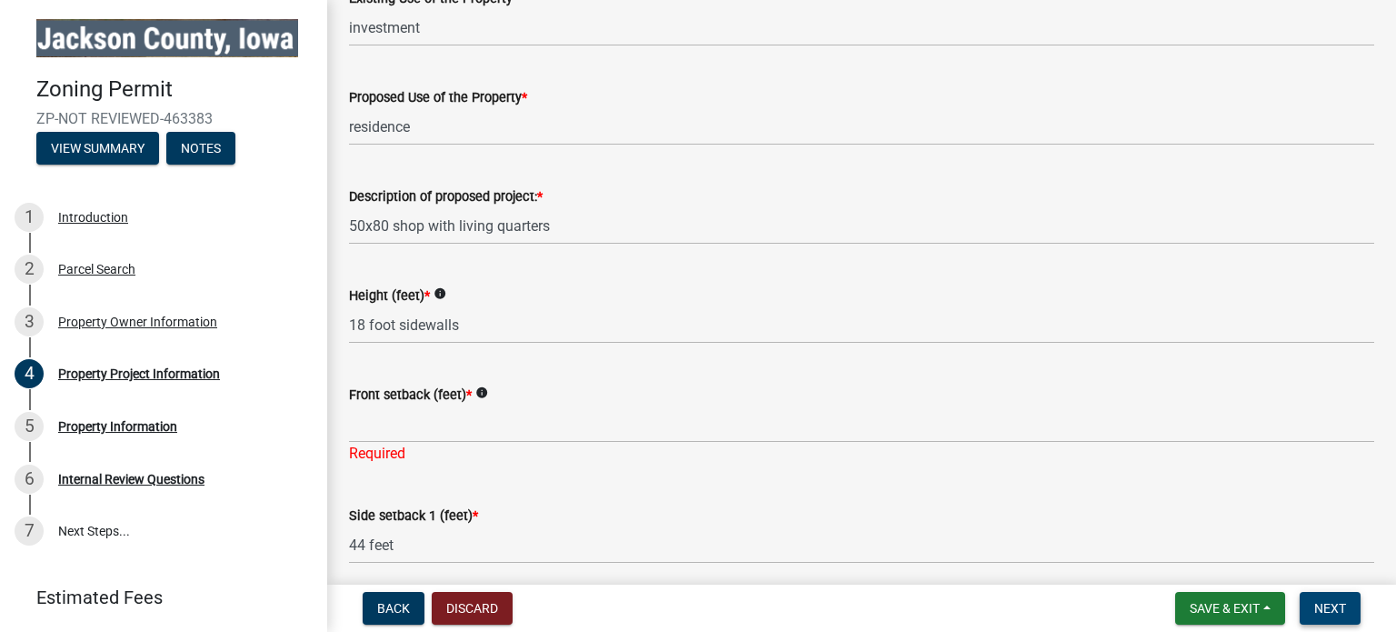
scroll to position [2218, 0]
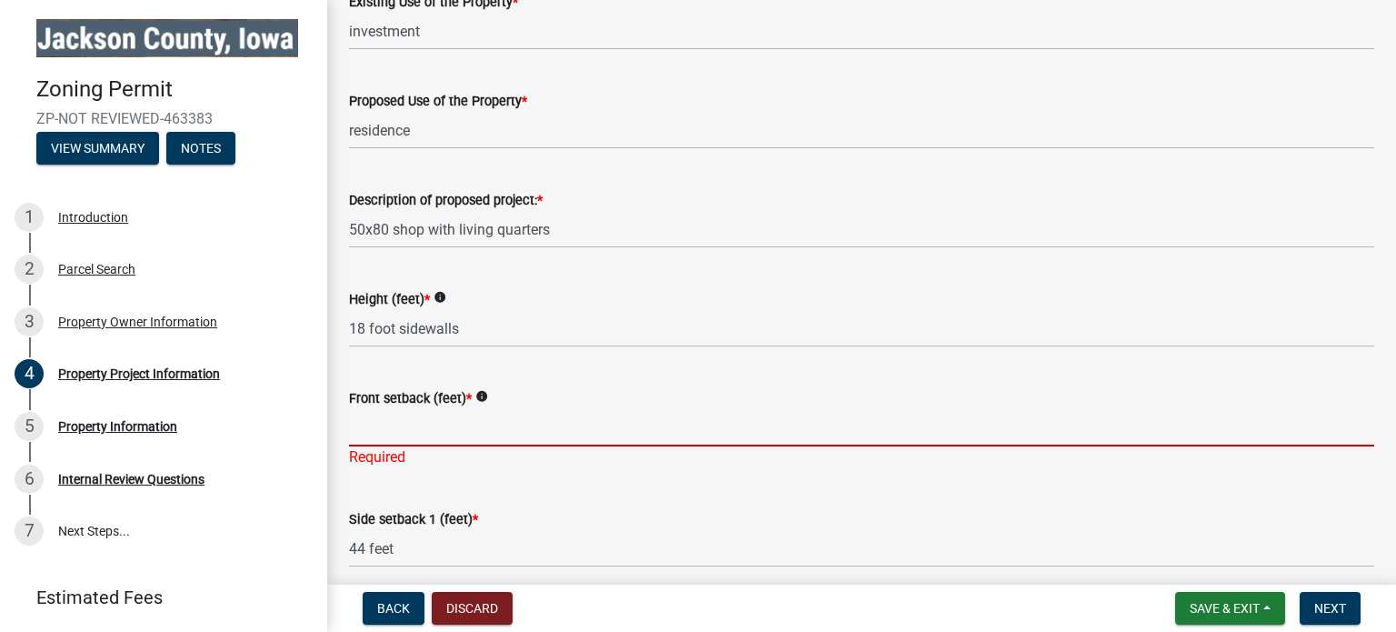
click at [390, 426] on input "Front setback (feet) *" at bounding box center [861, 427] width 1025 height 37
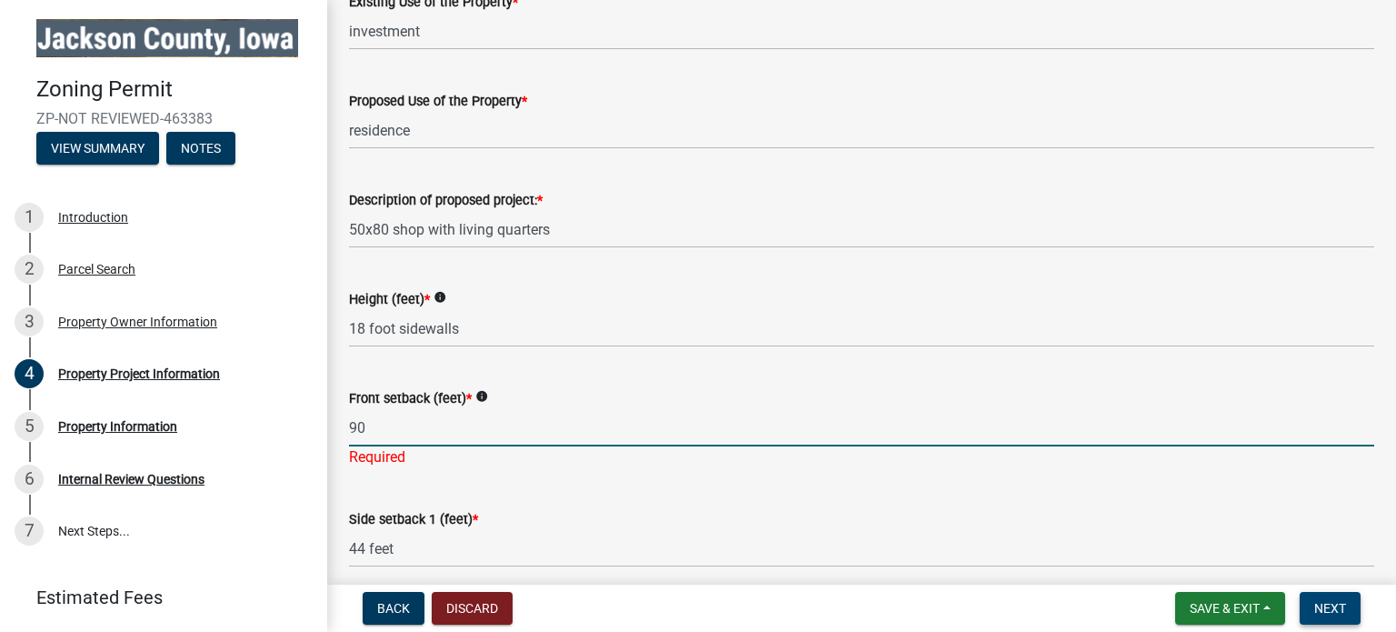
type input "90"
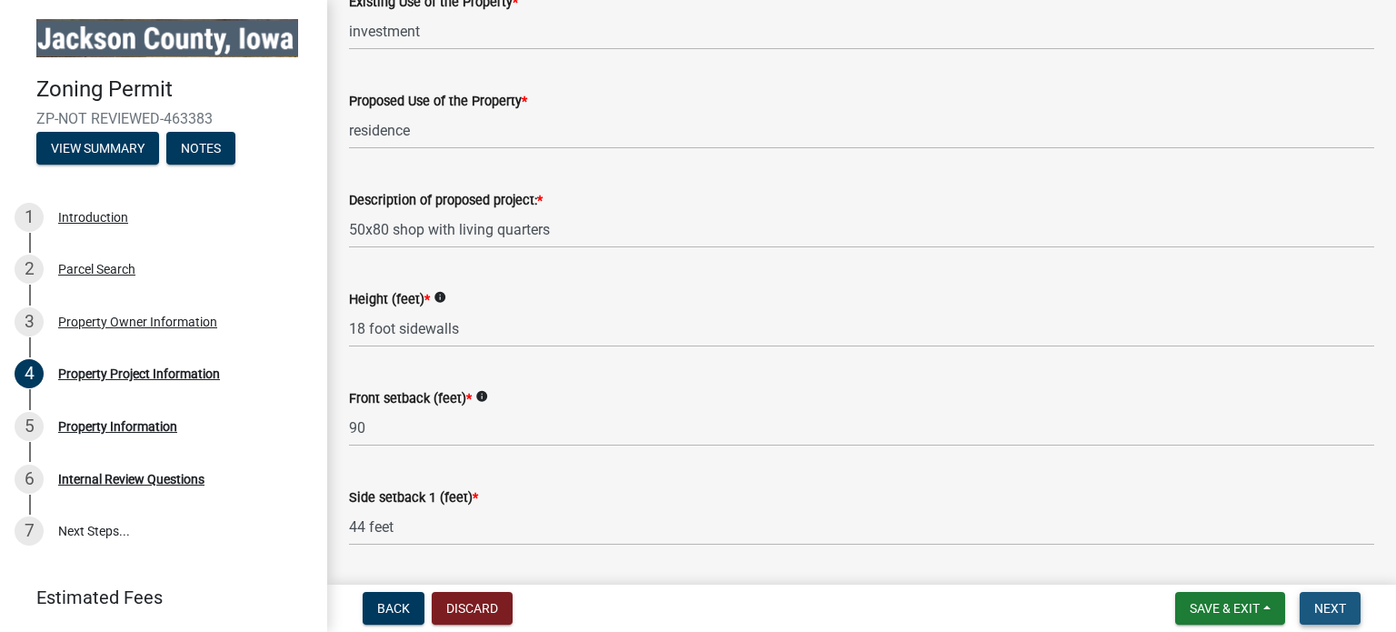
click at [1334, 603] on span "Next" at bounding box center [1330, 608] width 32 height 15
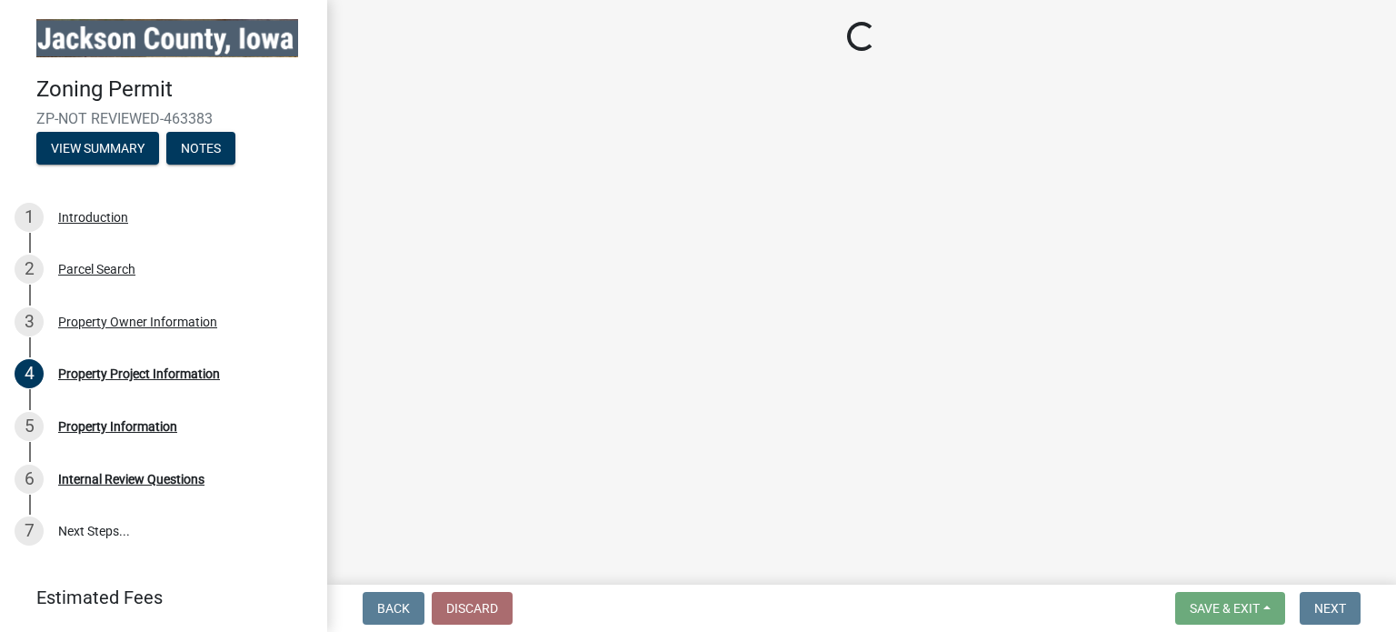
scroll to position [0, 0]
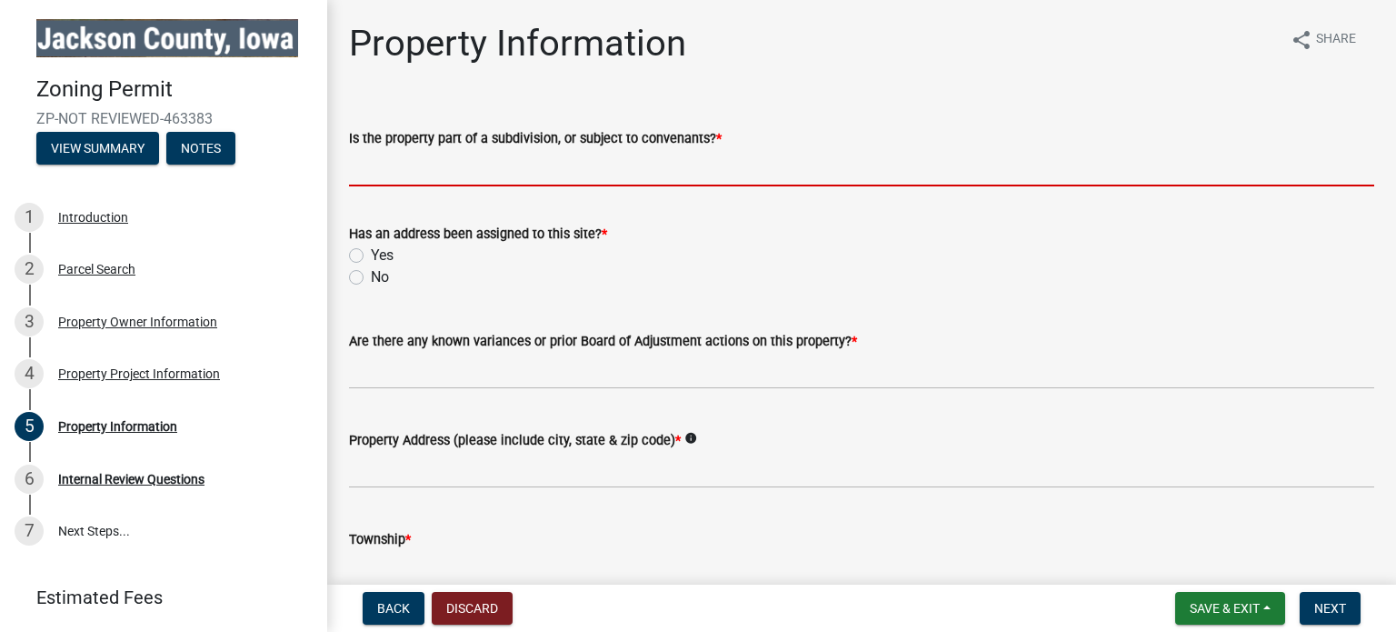
click at [491, 175] on input "Is the property part of a subdivision, or subject to convenants? *" at bounding box center [861, 167] width 1025 height 37
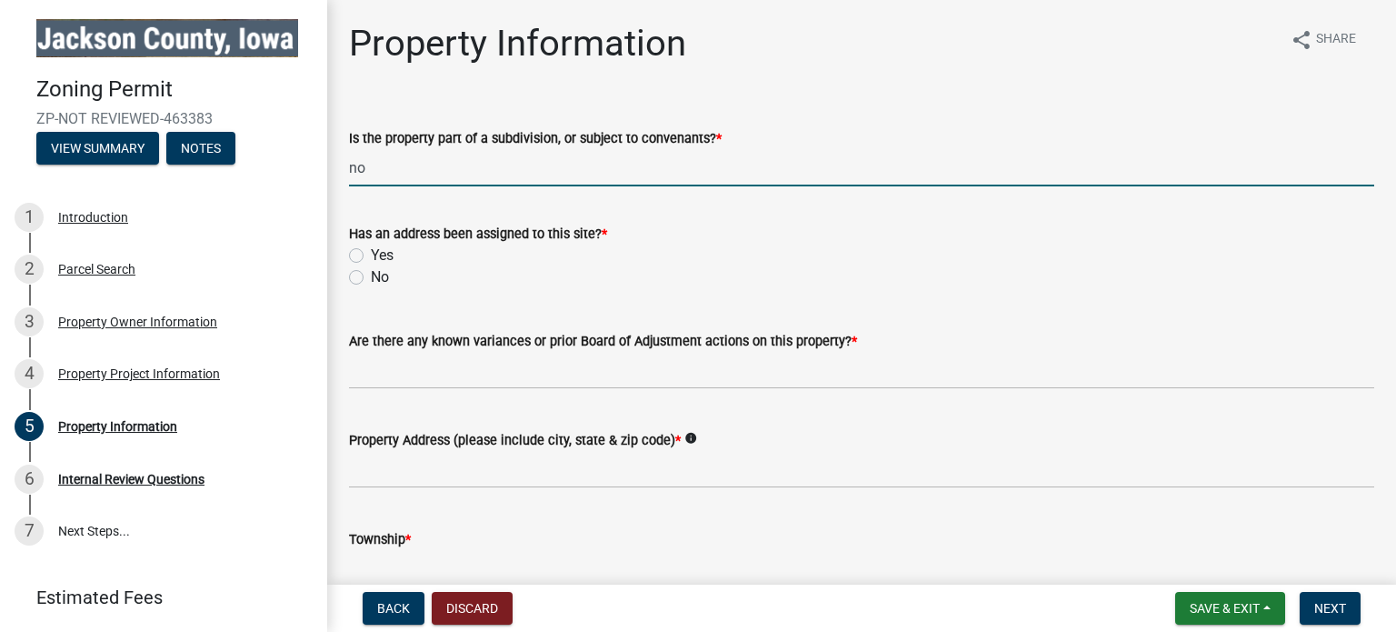
type input "no"
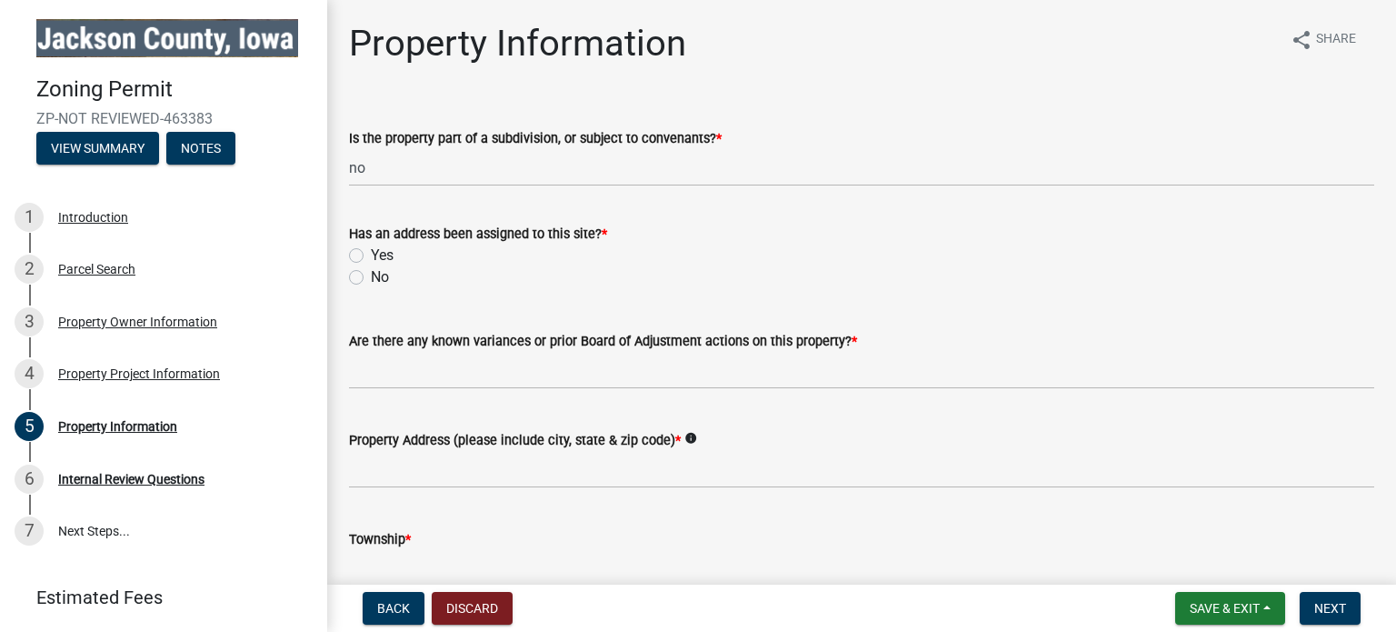
click at [371, 256] on label "Yes" at bounding box center [382, 255] width 23 height 22
click at [371, 256] on input "Yes" at bounding box center [377, 250] width 12 height 12
radio input "true"
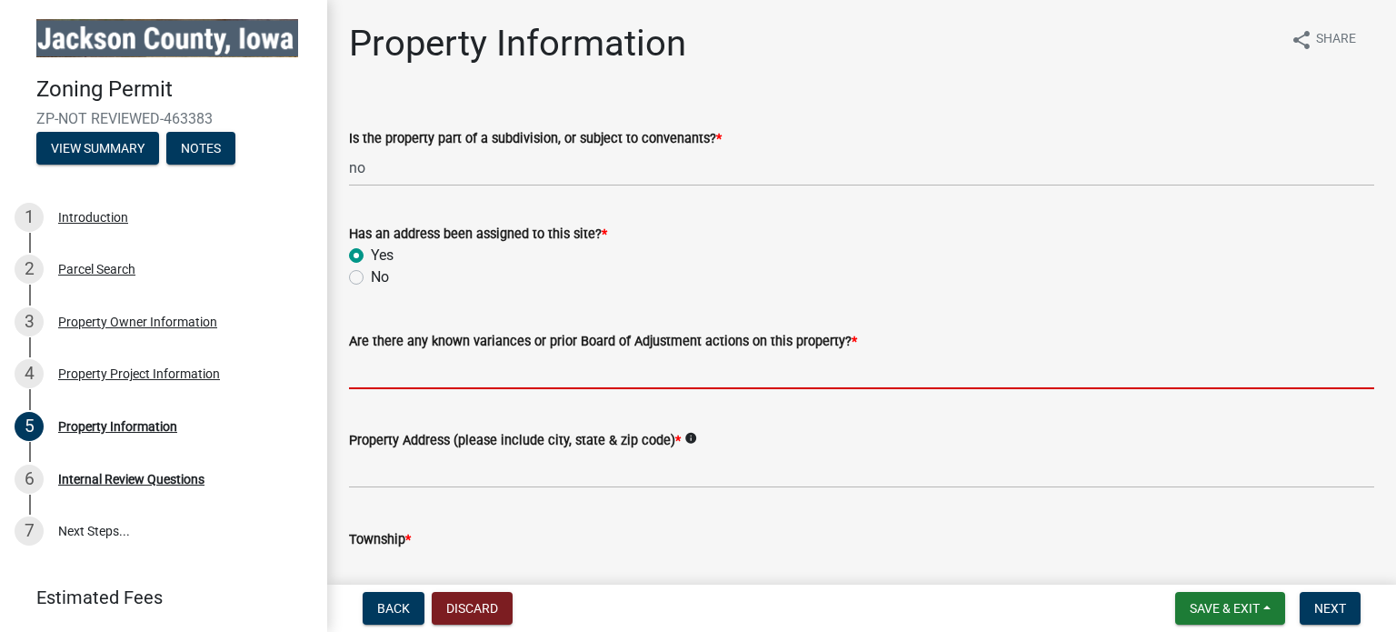
click at [404, 365] on input "Are there any known variances or prior Board of Adjustment actions on this prop…" at bounding box center [861, 370] width 1025 height 37
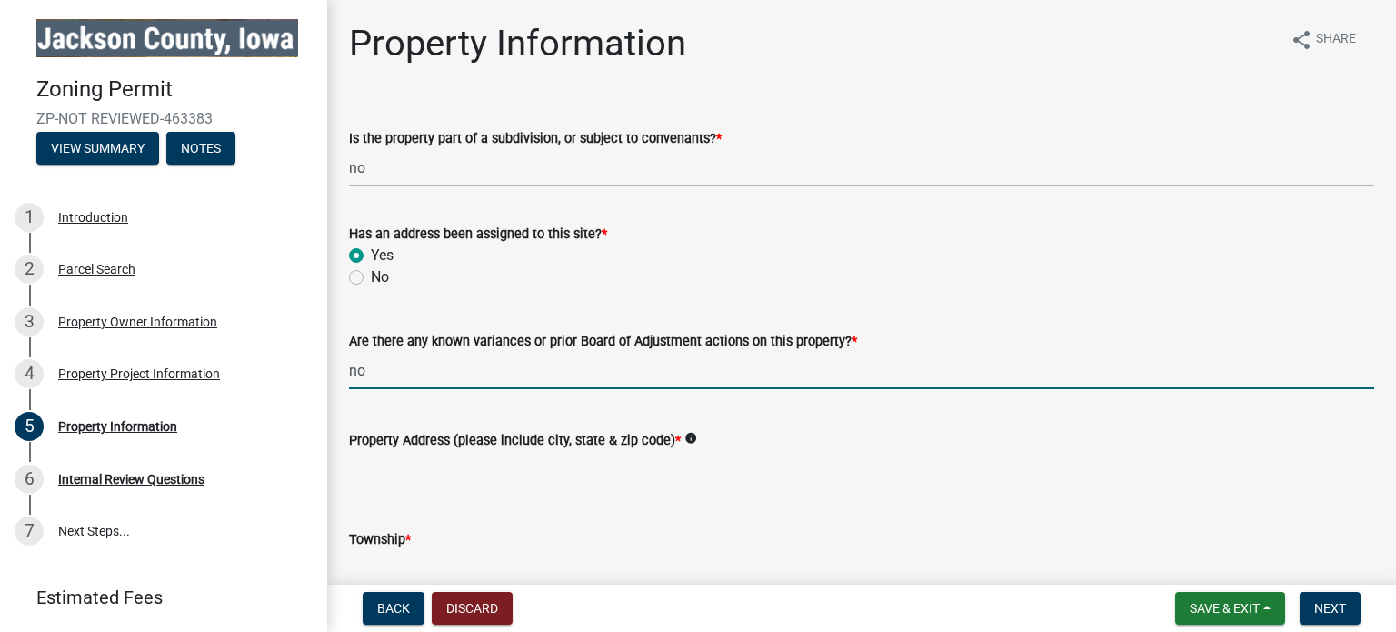
type input "no"
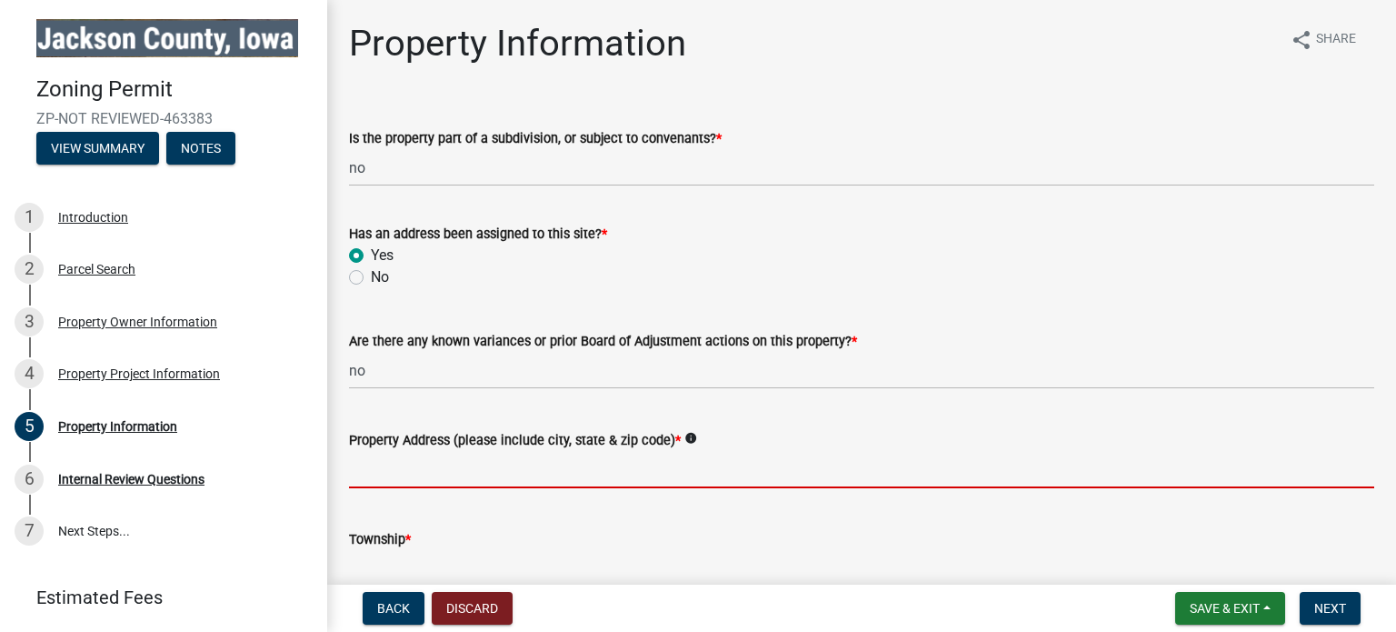
click at [395, 467] on input "Property Address (please include city, state & zip code) *" at bounding box center [861, 469] width 1025 height 37
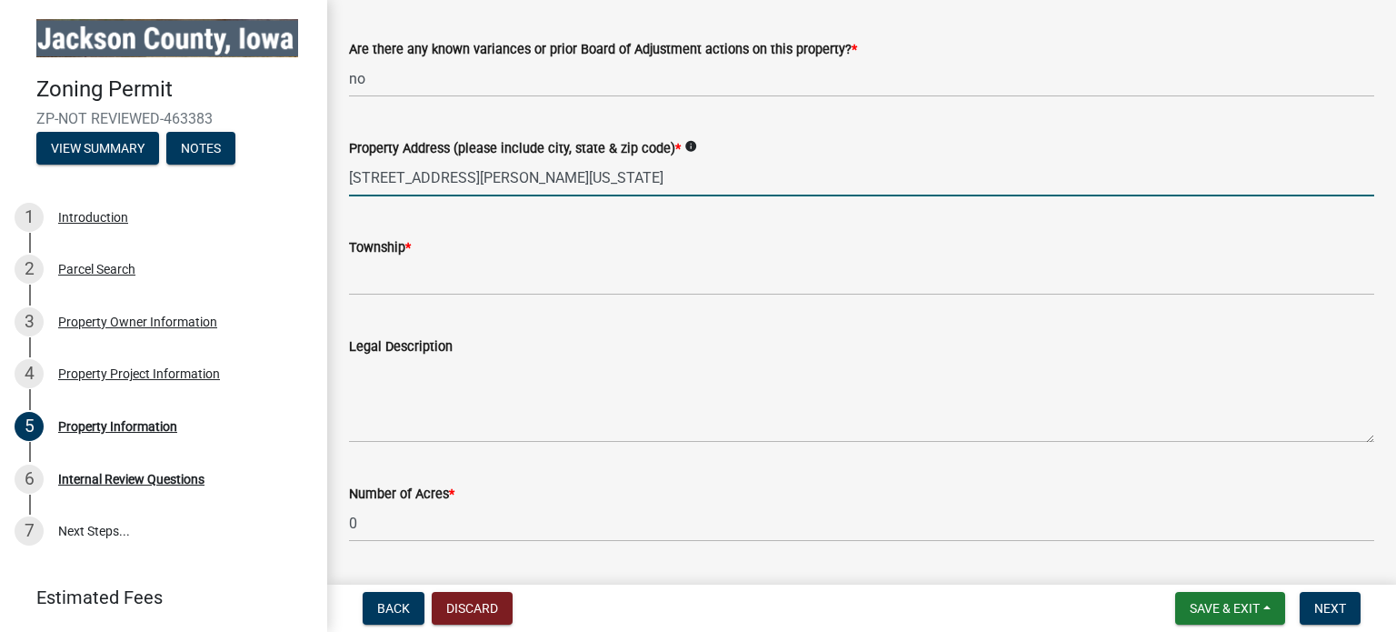
scroll to position [327, 0]
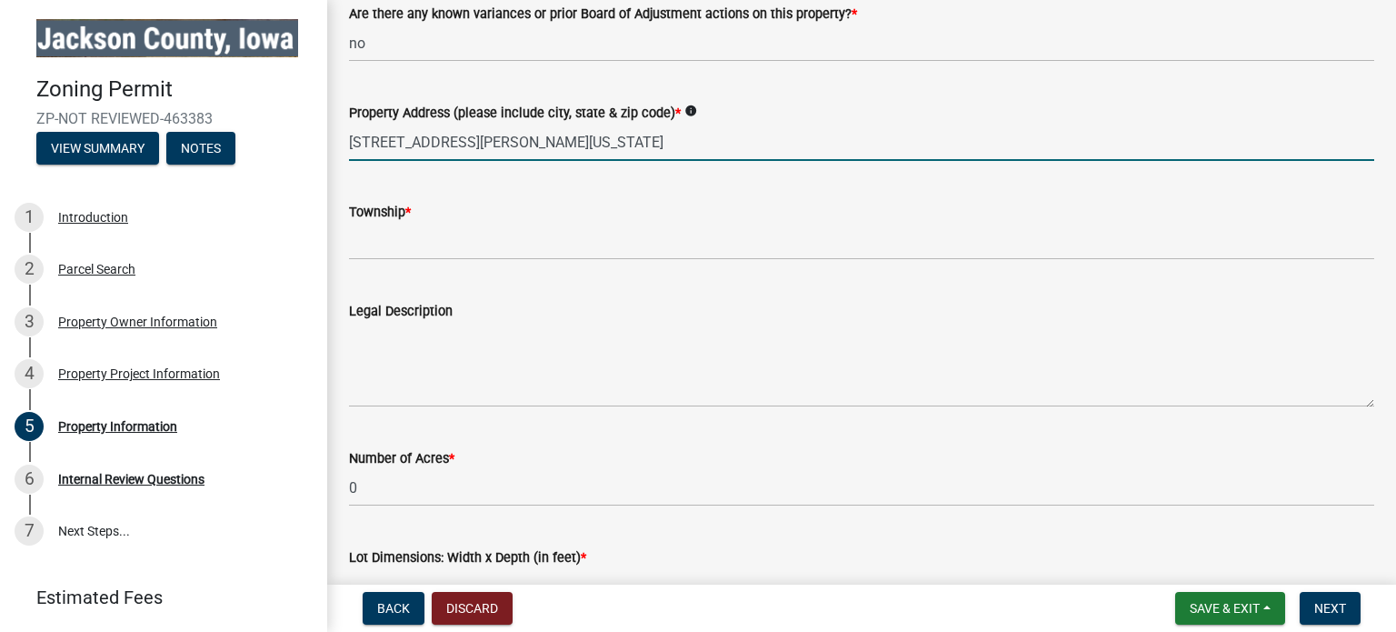
type input "[STREET_ADDRESS][PERSON_NAME][US_STATE]"
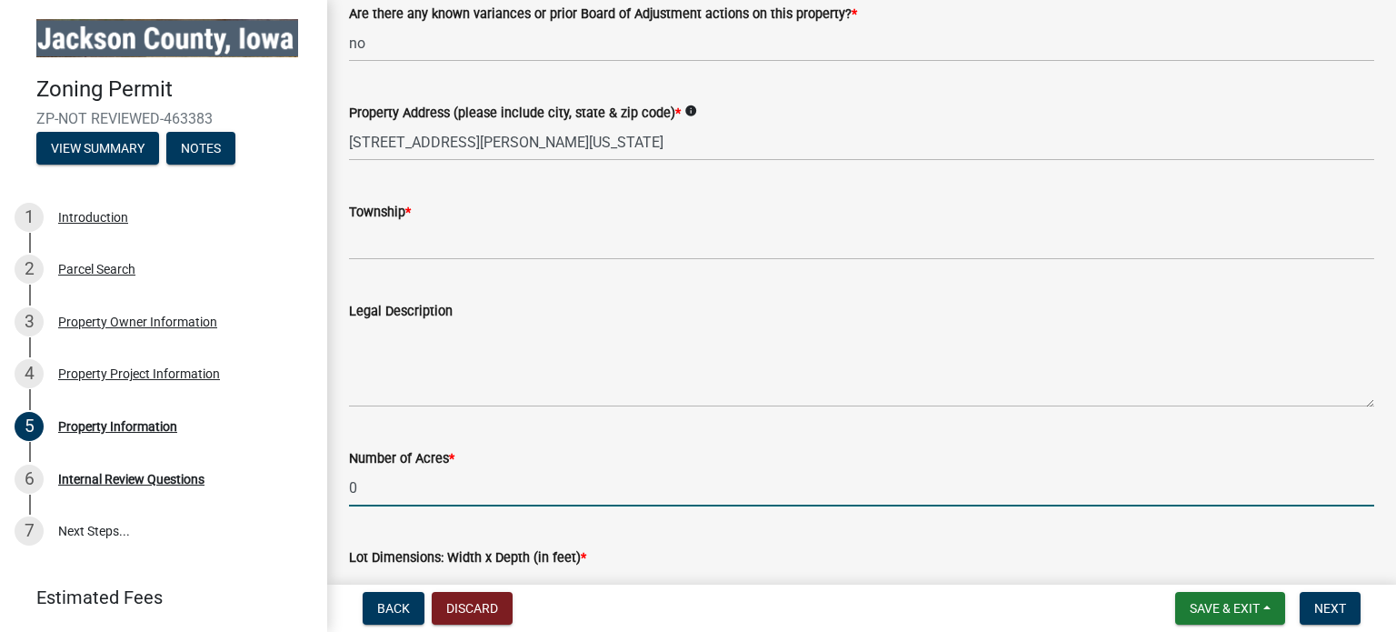
click at [364, 478] on input "0" at bounding box center [861, 487] width 1025 height 37
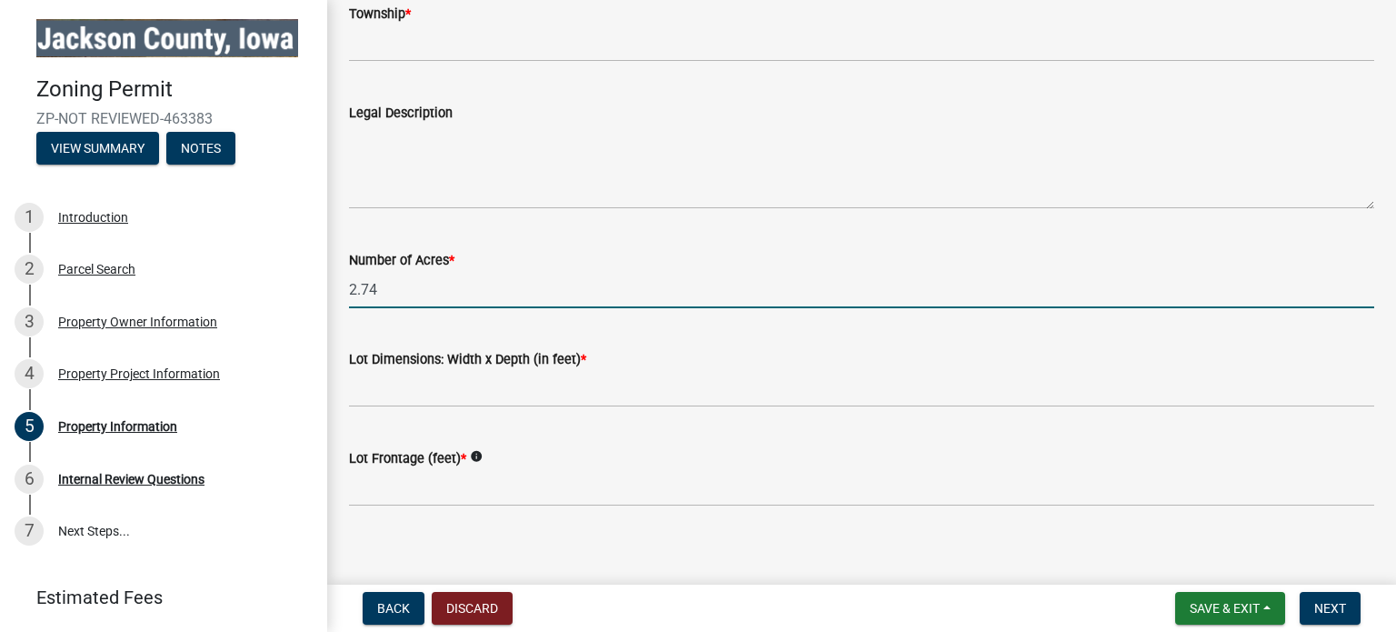
scroll to position [539, 0]
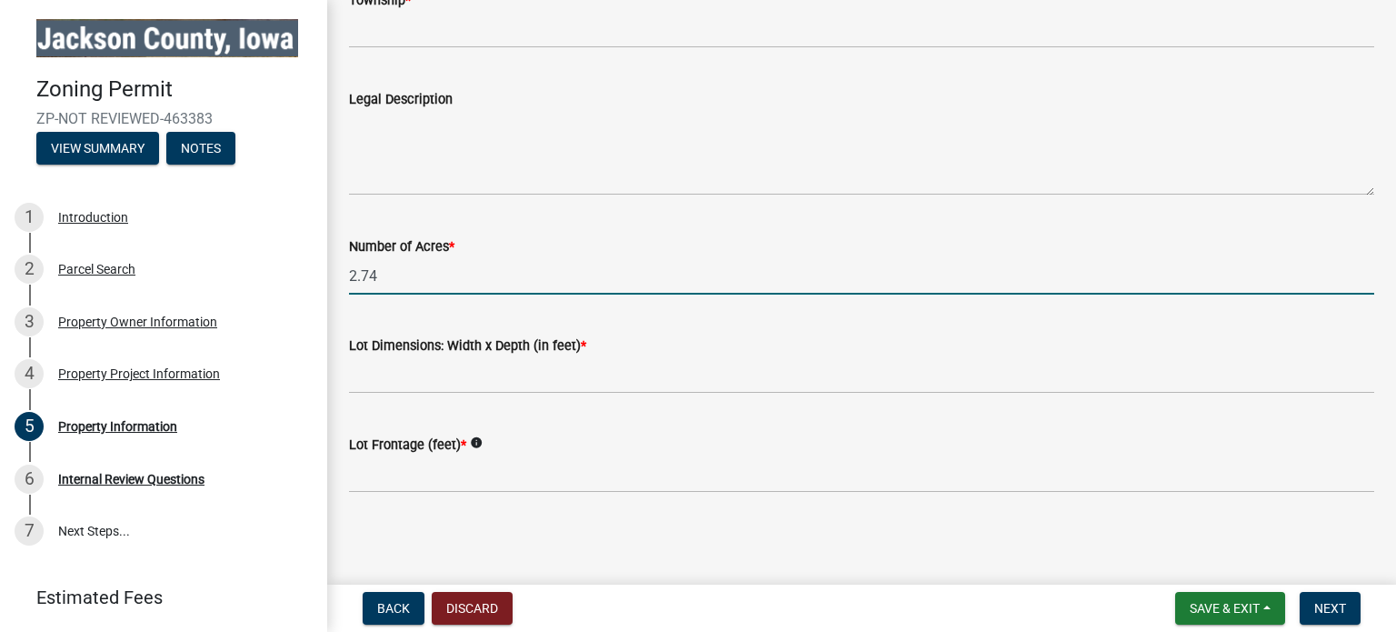
type input "2.74"
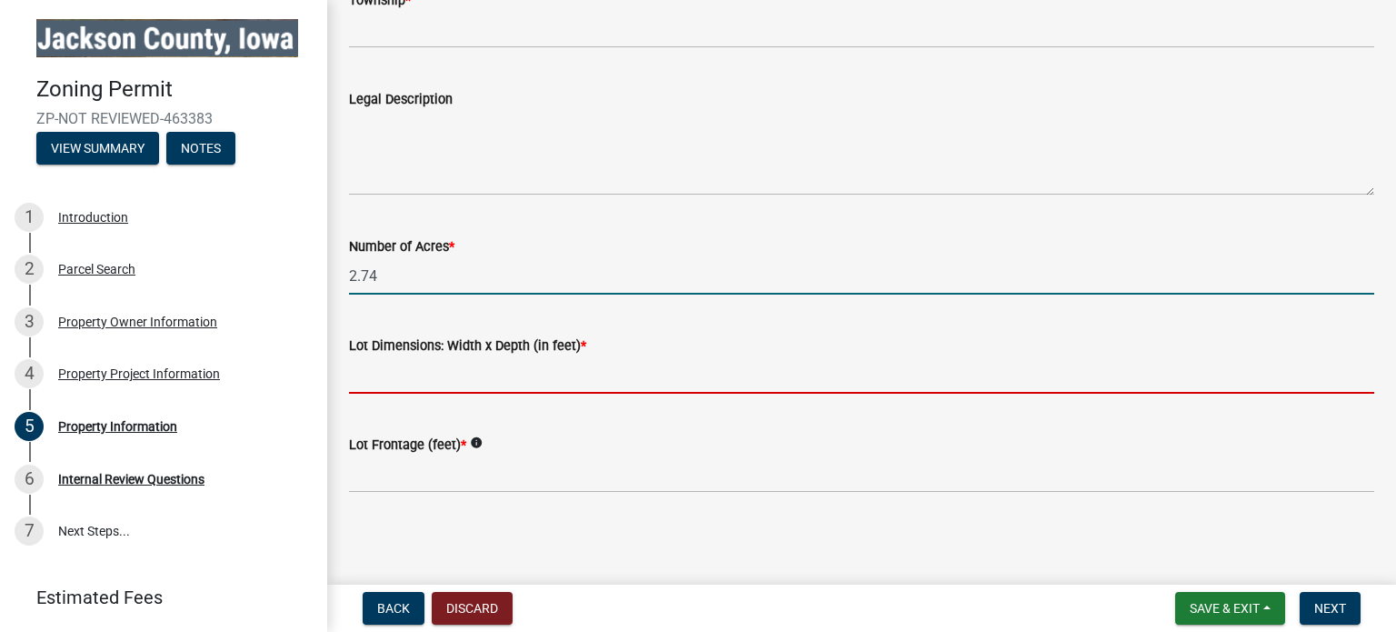
click at [384, 370] on input "Lot Dimensions: Width x Depth (in feet) *" at bounding box center [861, 374] width 1025 height 37
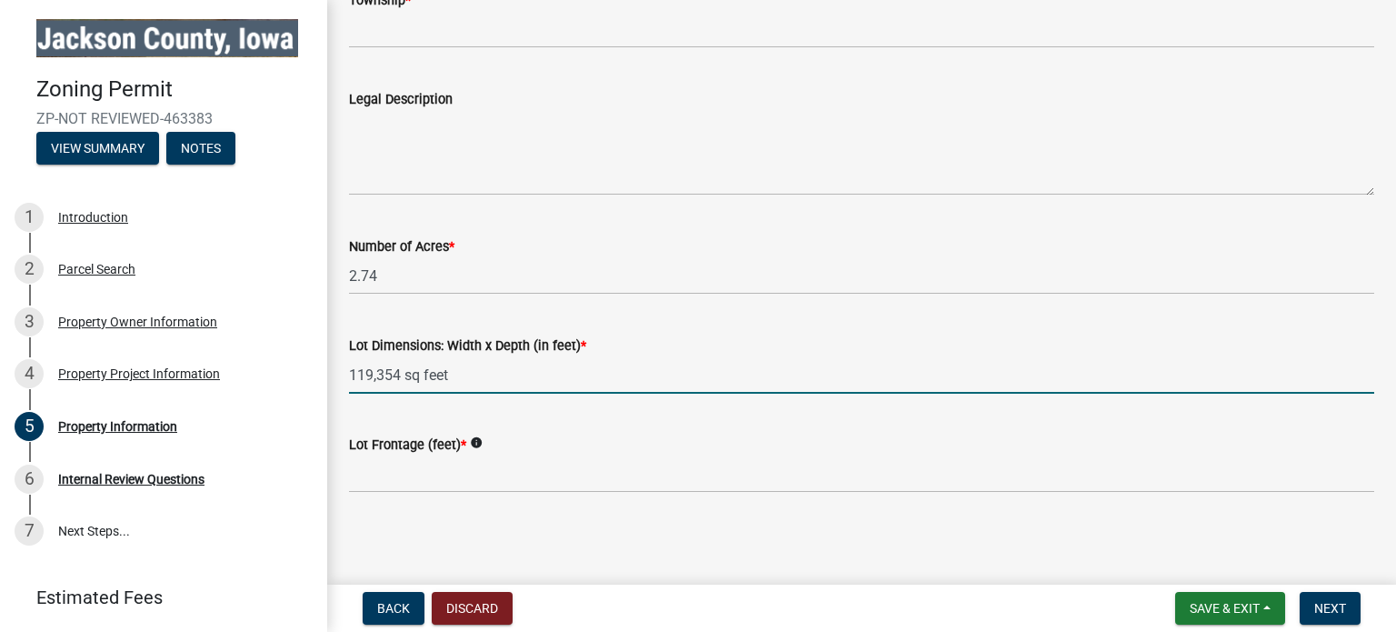
type input "119,354 sq feet"
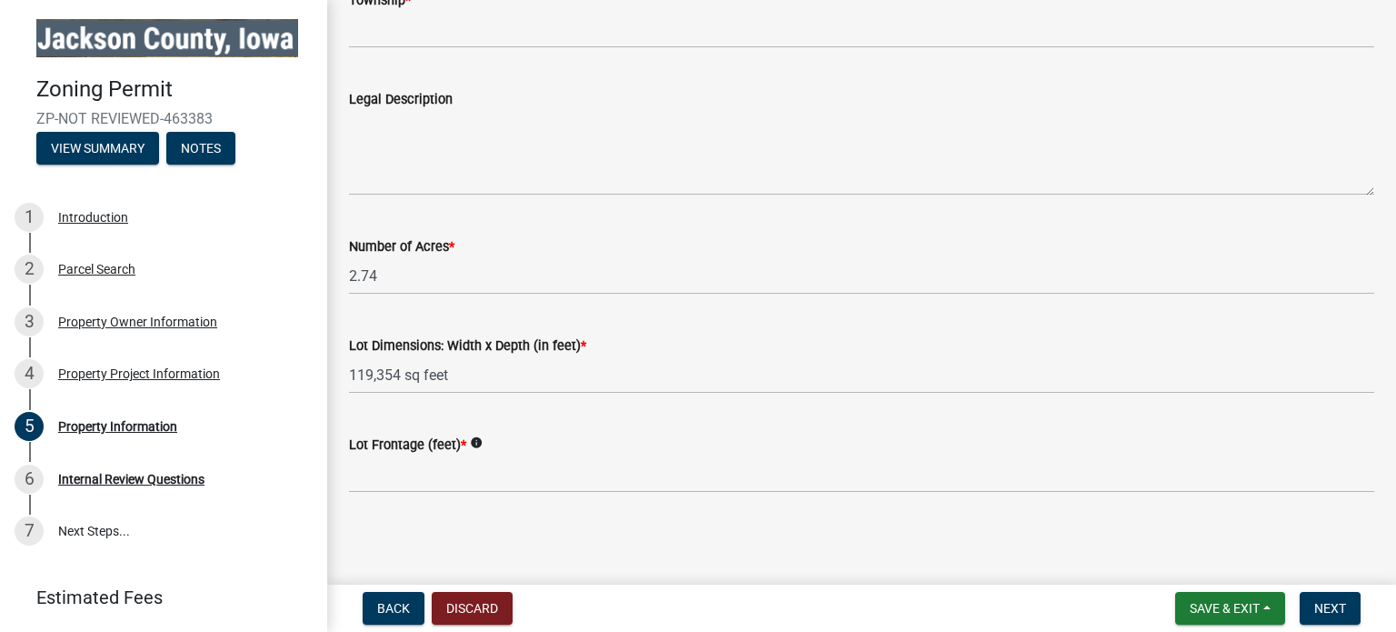
click at [475, 441] on icon "info" at bounding box center [476, 442] width 13 height 13
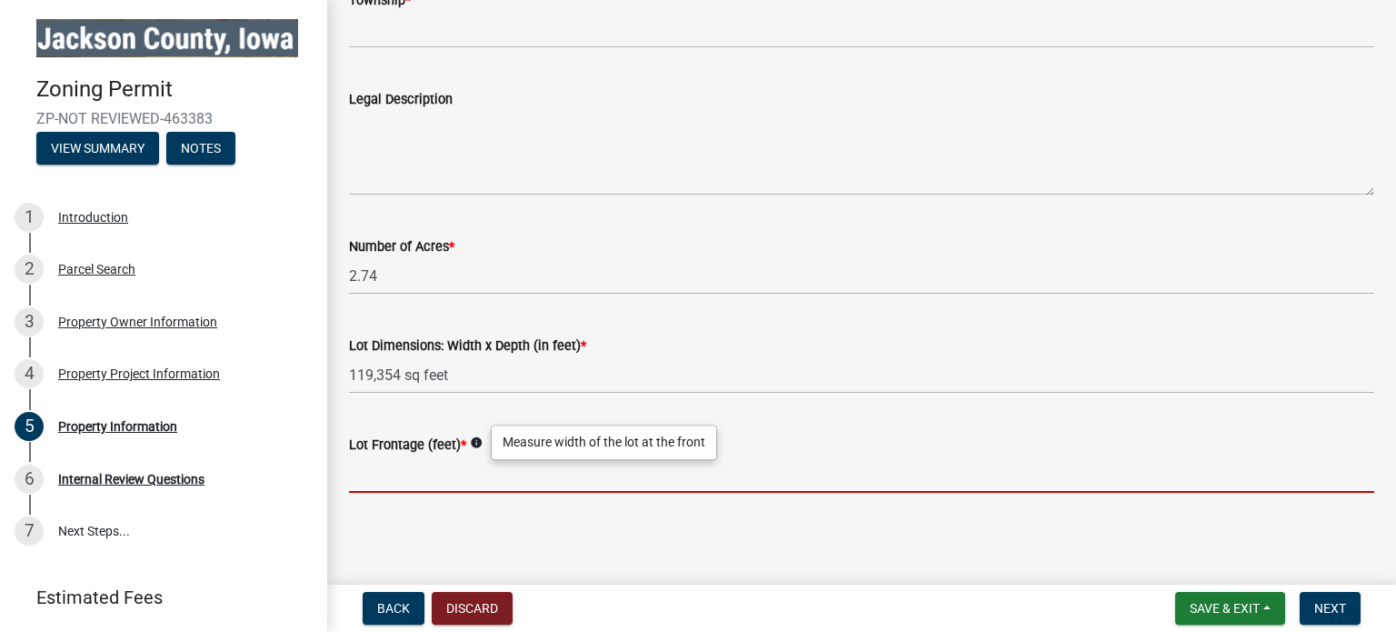
click at [778, 464] on input "Lot Frontage (feet) *" at bounding box center [861, 473] width 1025 height 37
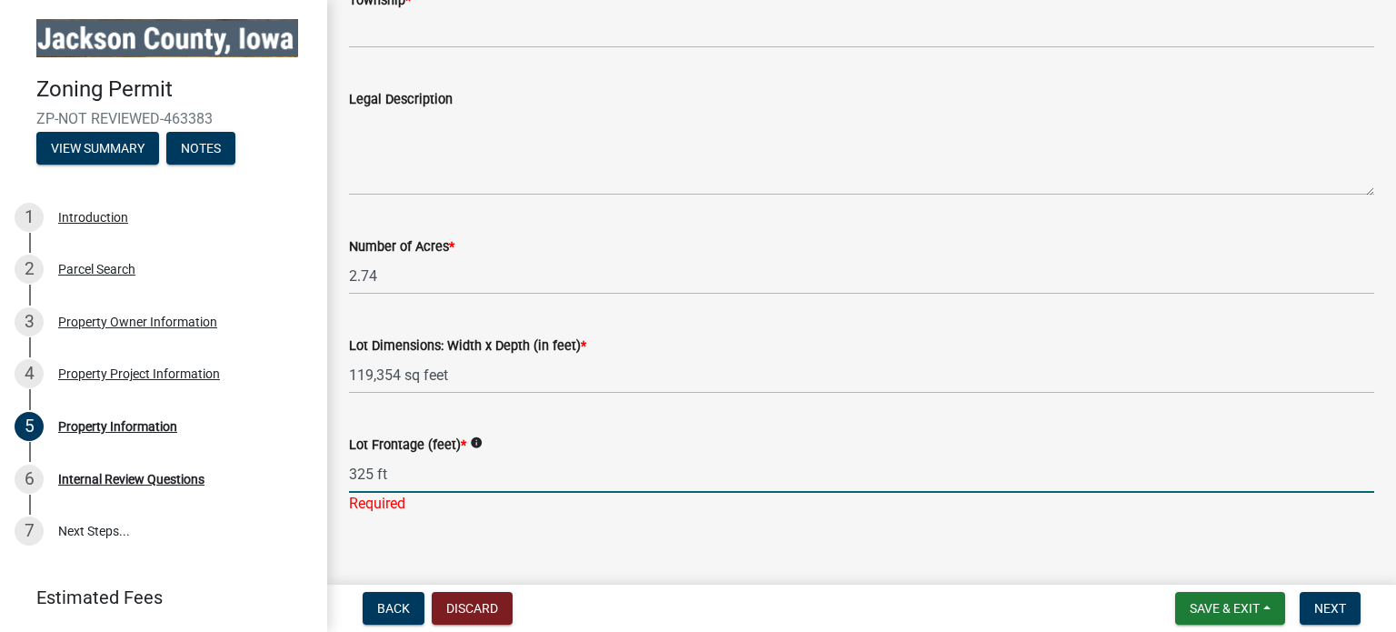
type input "325 ft"
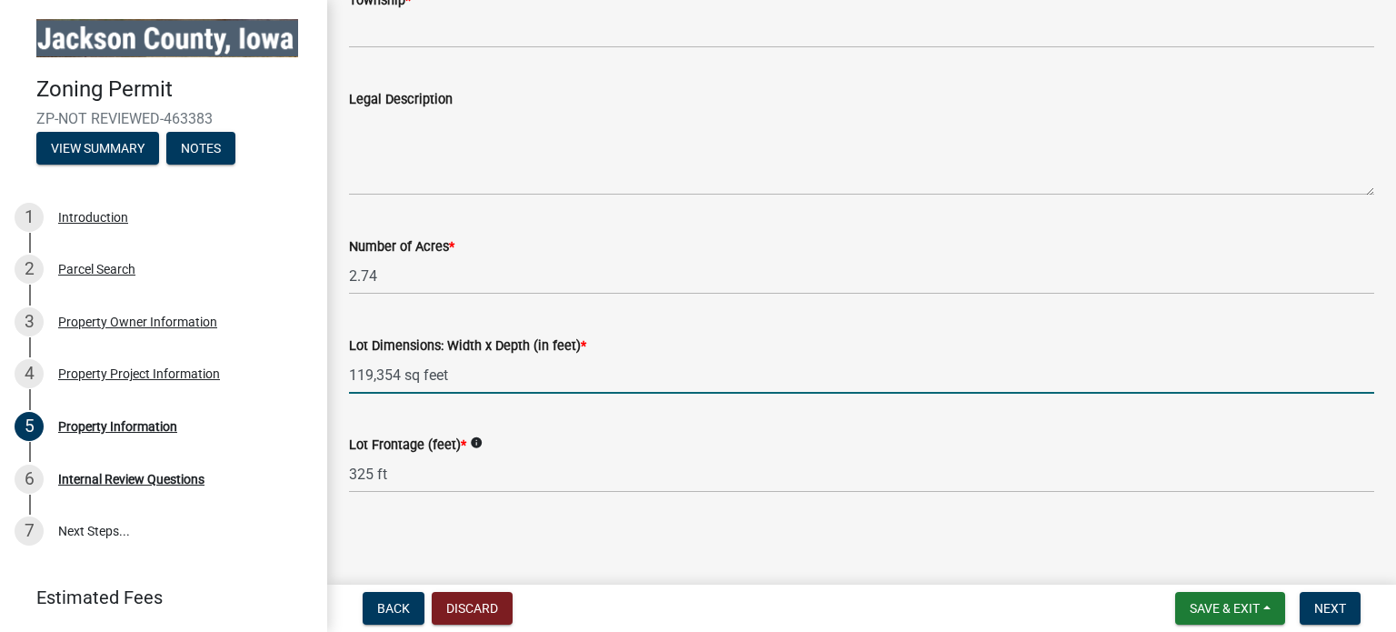
click at [454, 374] on input "119,354 sq feet" at bounding box center [861, 374] width 1025 height 37
type input "1"
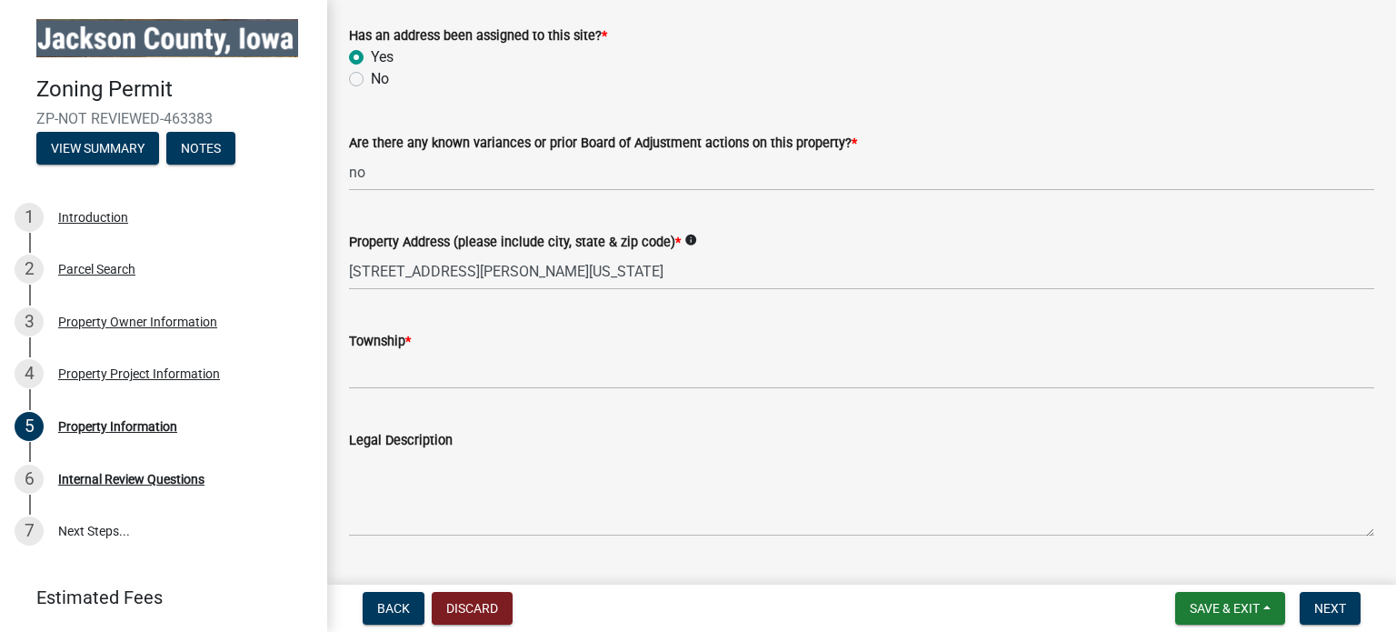
scroll to position [175, 0]
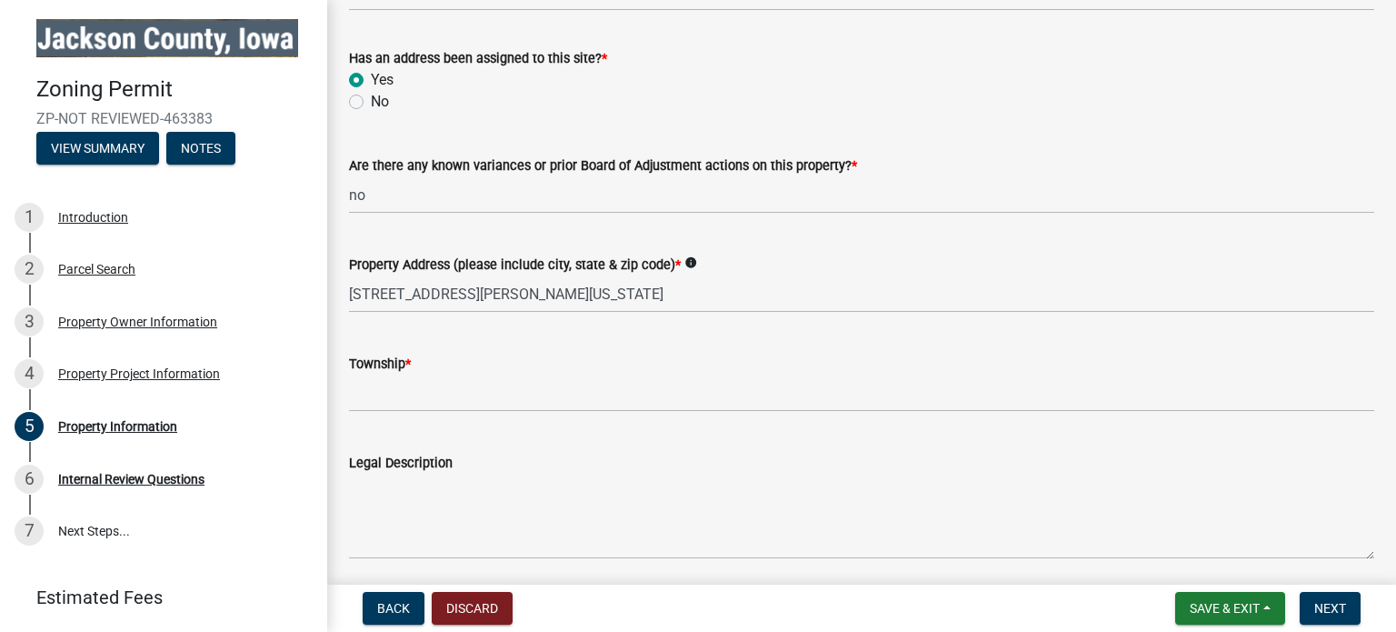
type input "325x 421 ft"
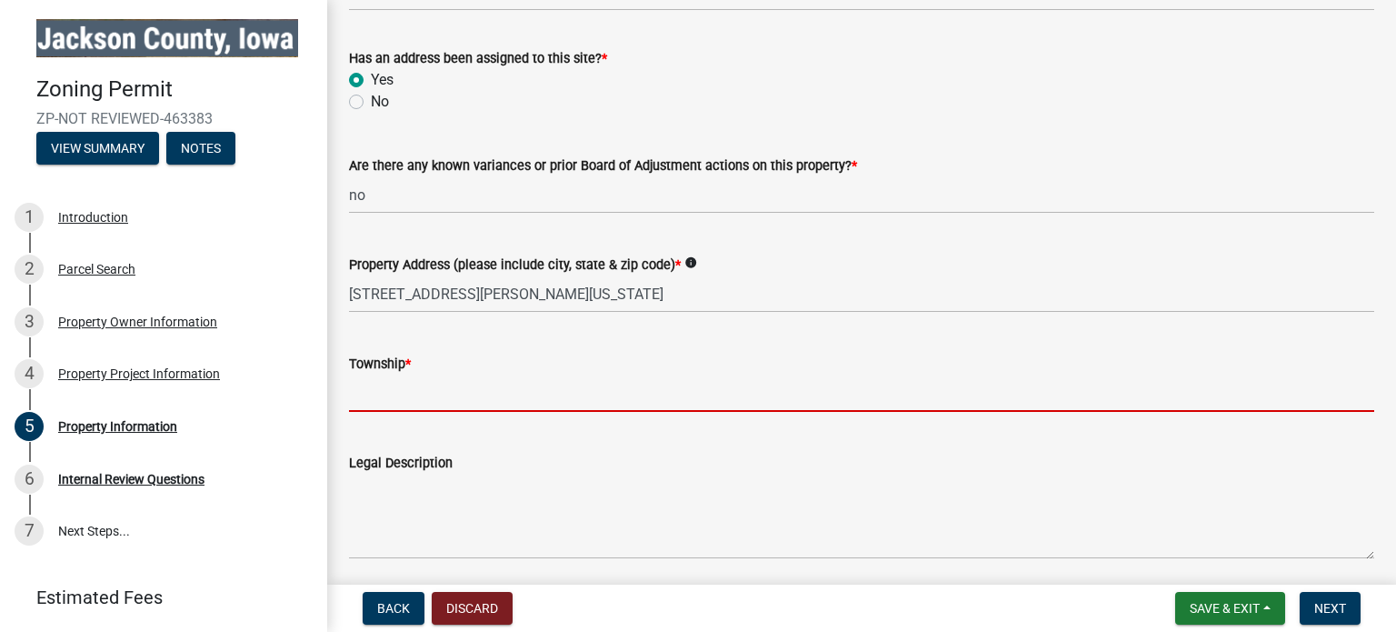
click at [375, 399] on input "Township *" at bounding box center [861, 392] width 1025 height 37
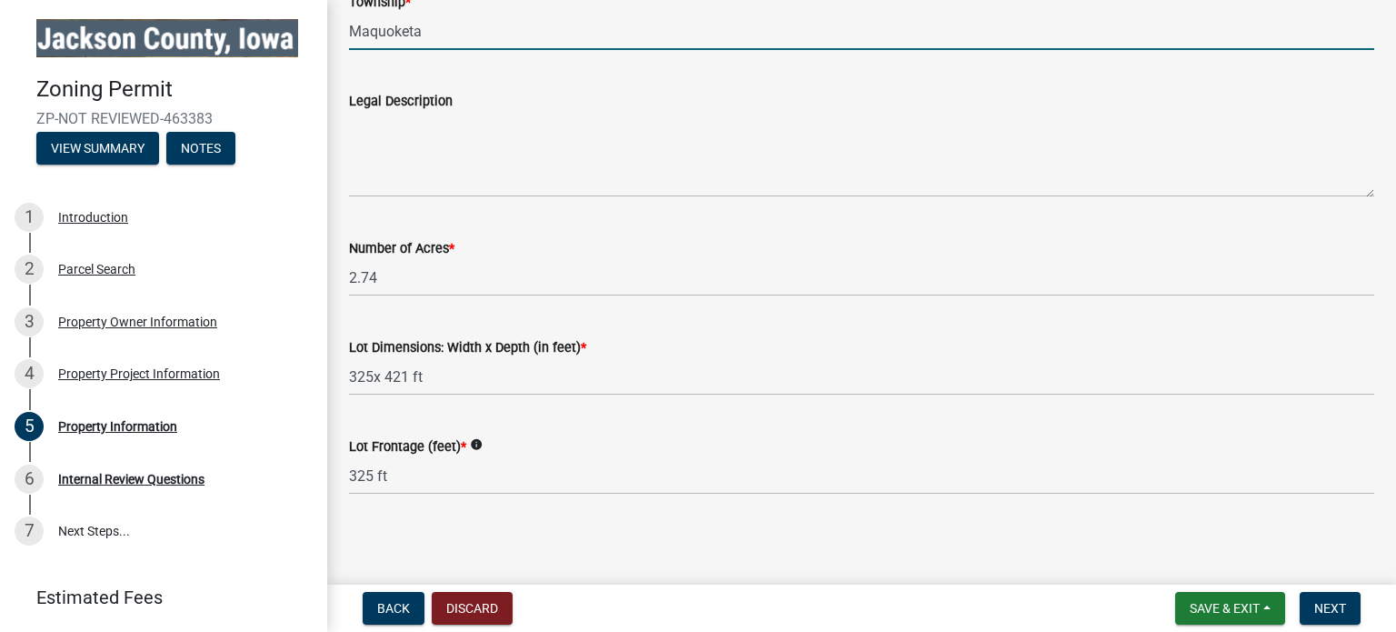
scroll to position [539, 0]
type input "Maquoketa"
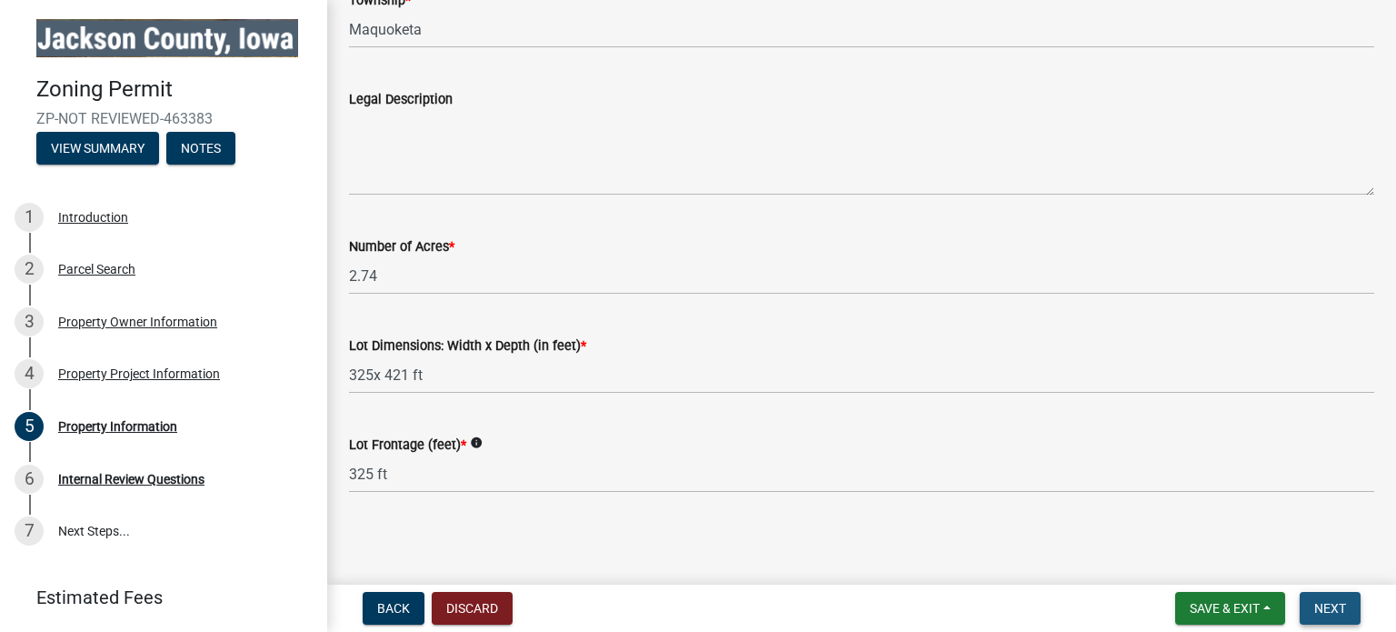
click at [1316, 613] on span "Next" at bounding box center [1330, 608] width 32 height 15
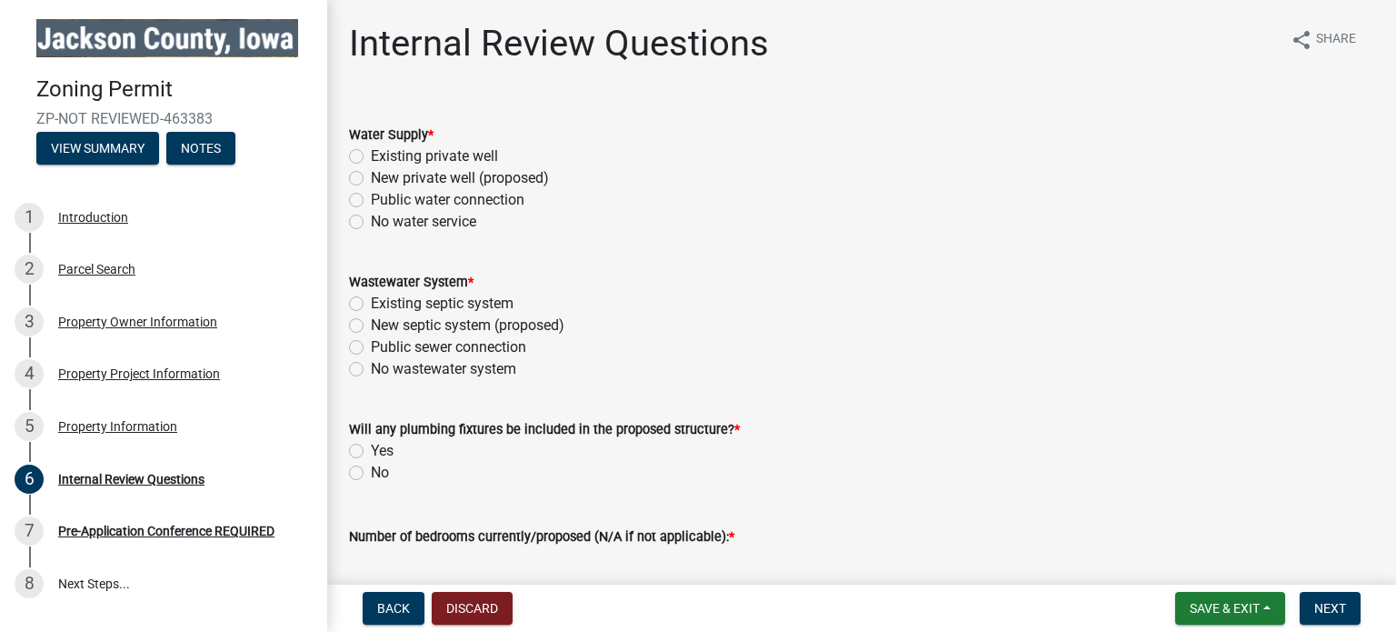
click at [371, 156] on label "Existing private well" at bounding box center [434, 156] width 127 height 22
click at [371, 156] on input "Existing private well" at bounding box center [377, 151] width 12 height 12
radio input "true"
click at [371, 309] on label "Existing septic system" at bounding box center [442, 304] width 143 height 22
click at [371, 304] on input "Existing septic system" at bounding box center [377, 299] width 12 height 12
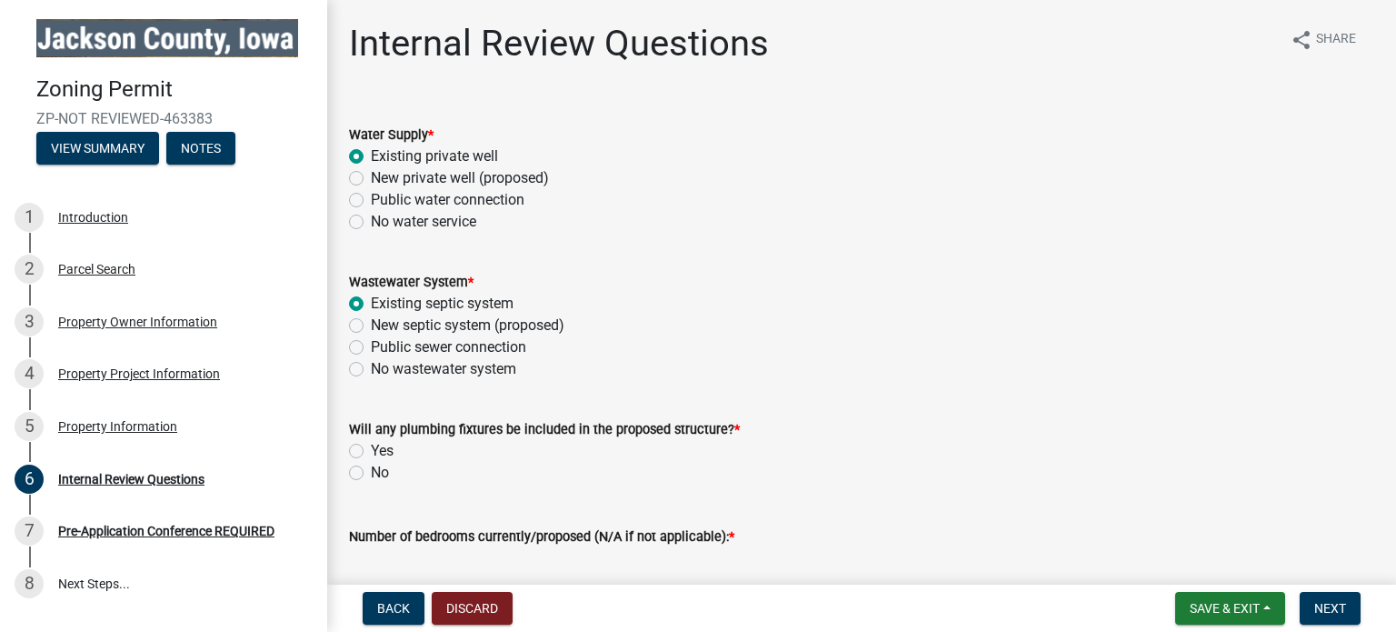
radio input "true"
click at [371, 445] on label "Yes" at bounding box center [382, 451] width 23 height 22
click at [371, 445] on input "Yes" at bounding box center [377, 446] width 12 height 12
radio input "true"
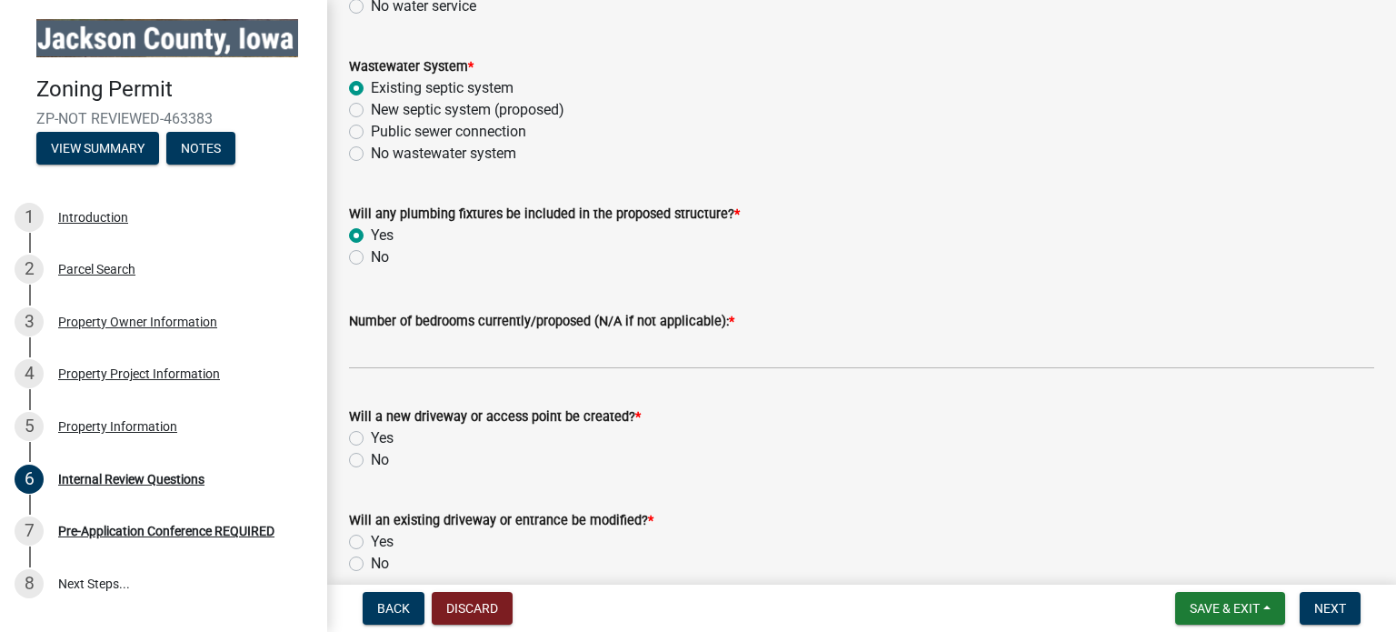
scroll to position [218, 0]
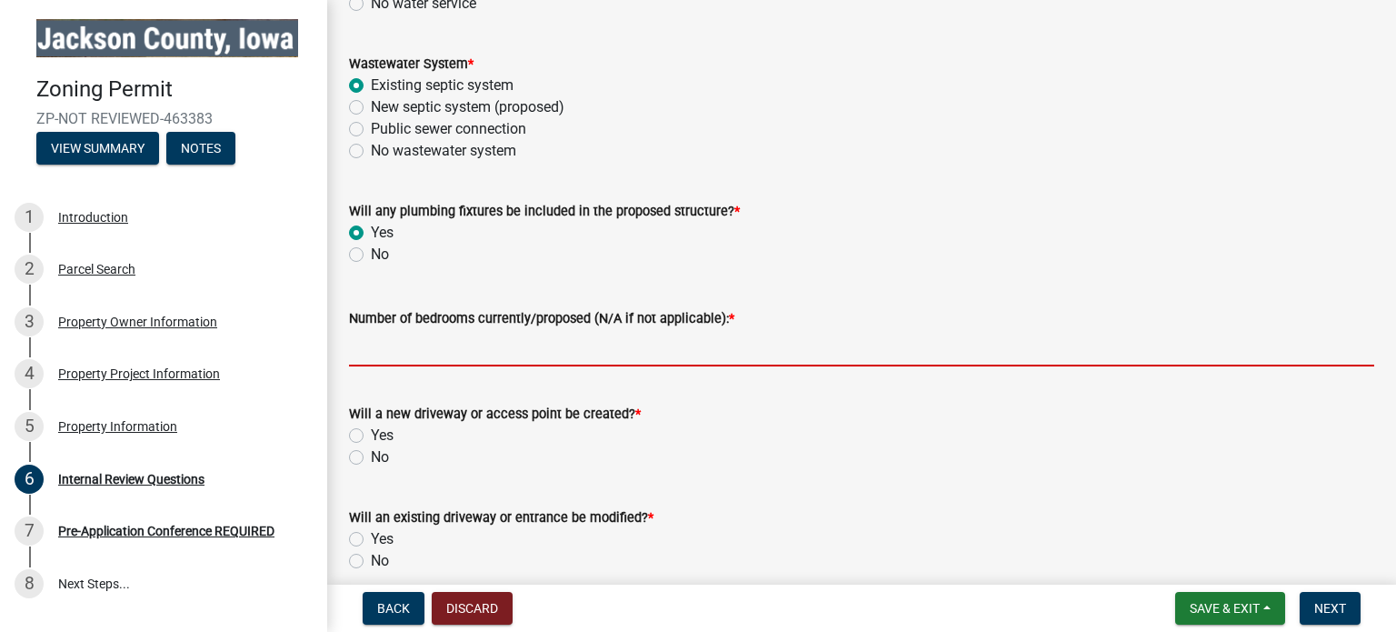
click at [354, 352] on input "Number of bedrooms currently/proposed (N/A if not applicable): *" at bounding box center [861, 347] width 1025 height 37
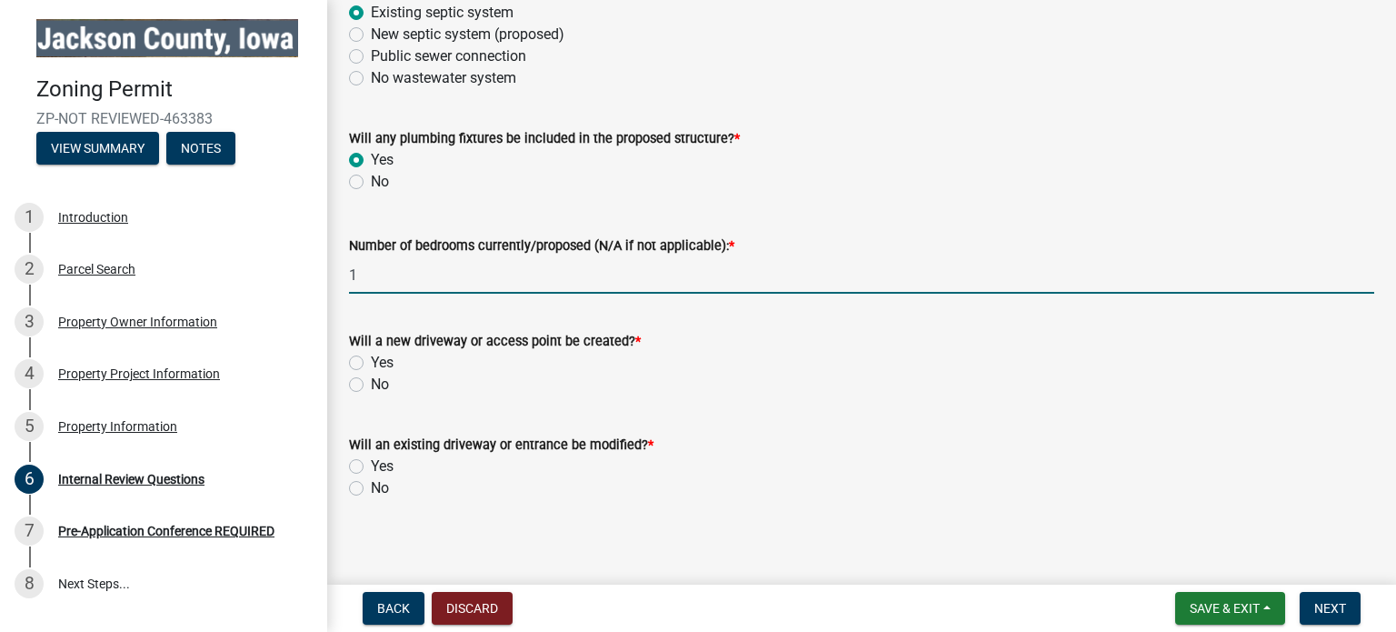
scroll to position [299, 0]
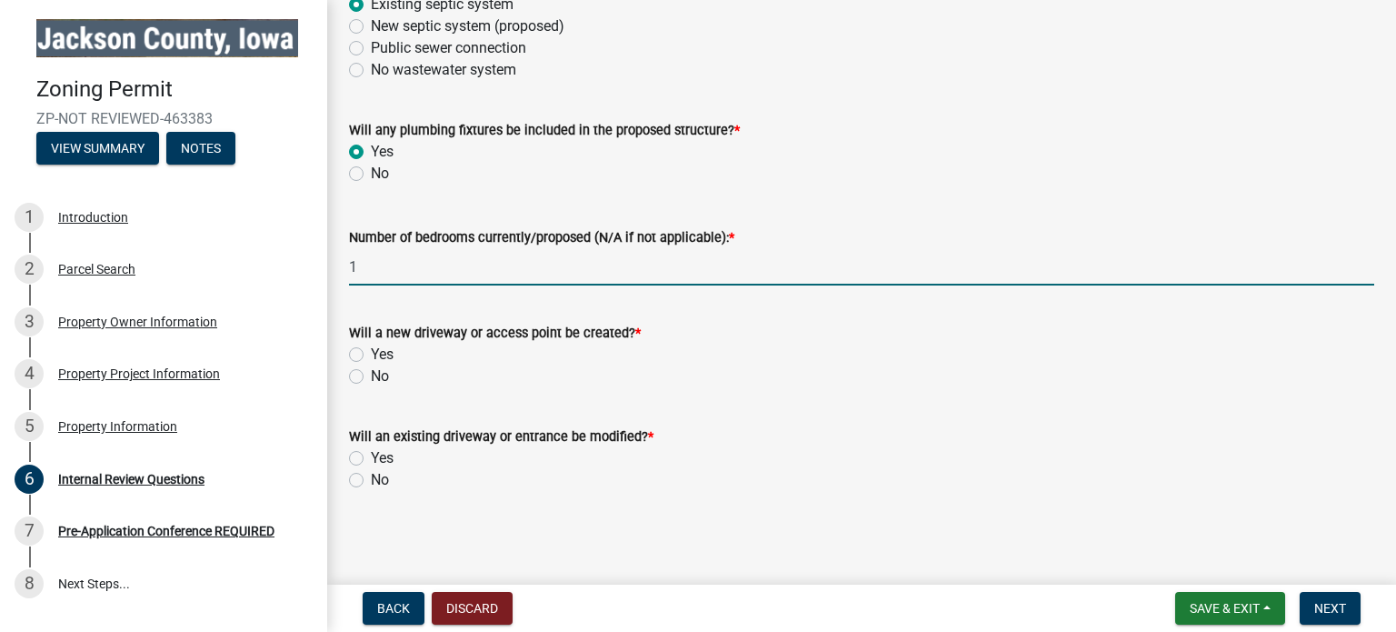
type input "1"
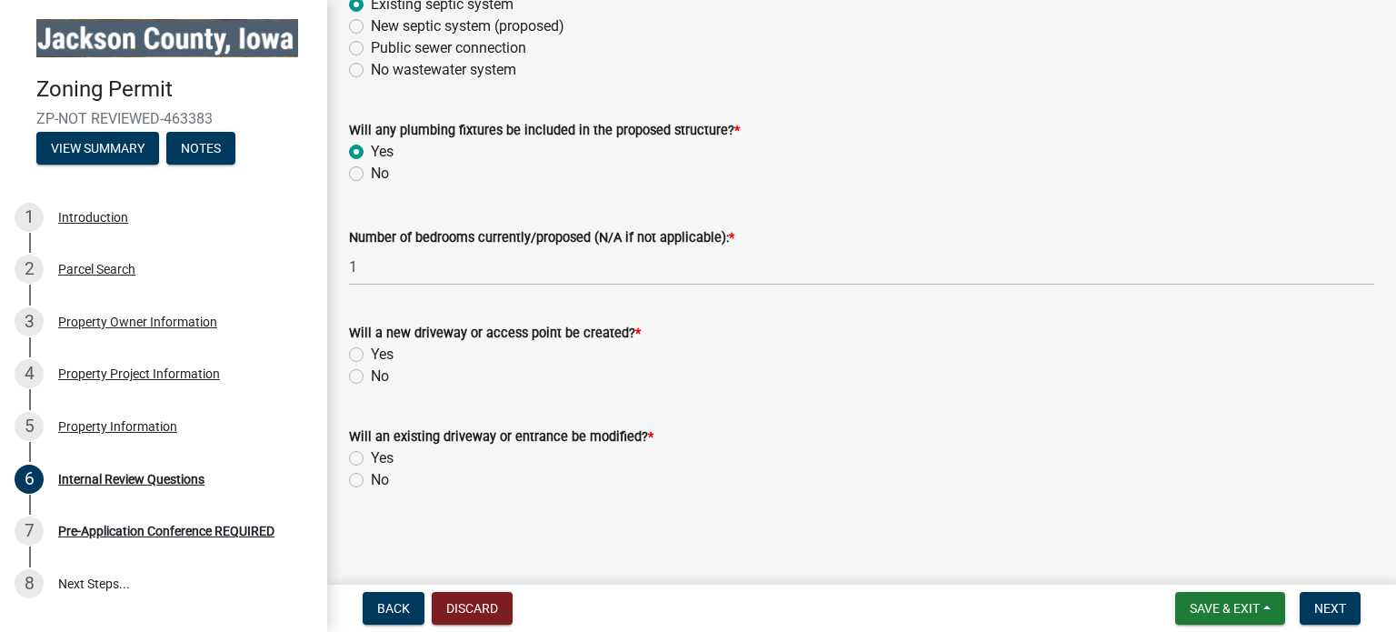
click at [371, 351] on label "Yes" at bounding box center [382, 355] width 23 height 22
click at [371, 351] on input "Yes" at bounding box center [377, 350] width 12 height 12
radio input "true"
click at [371, 476] on label "No" at bounding box center [380, 480] width 18 height 22
click at [371, 476] on input "No" at bounding box center [377, 475] width 12 height 12
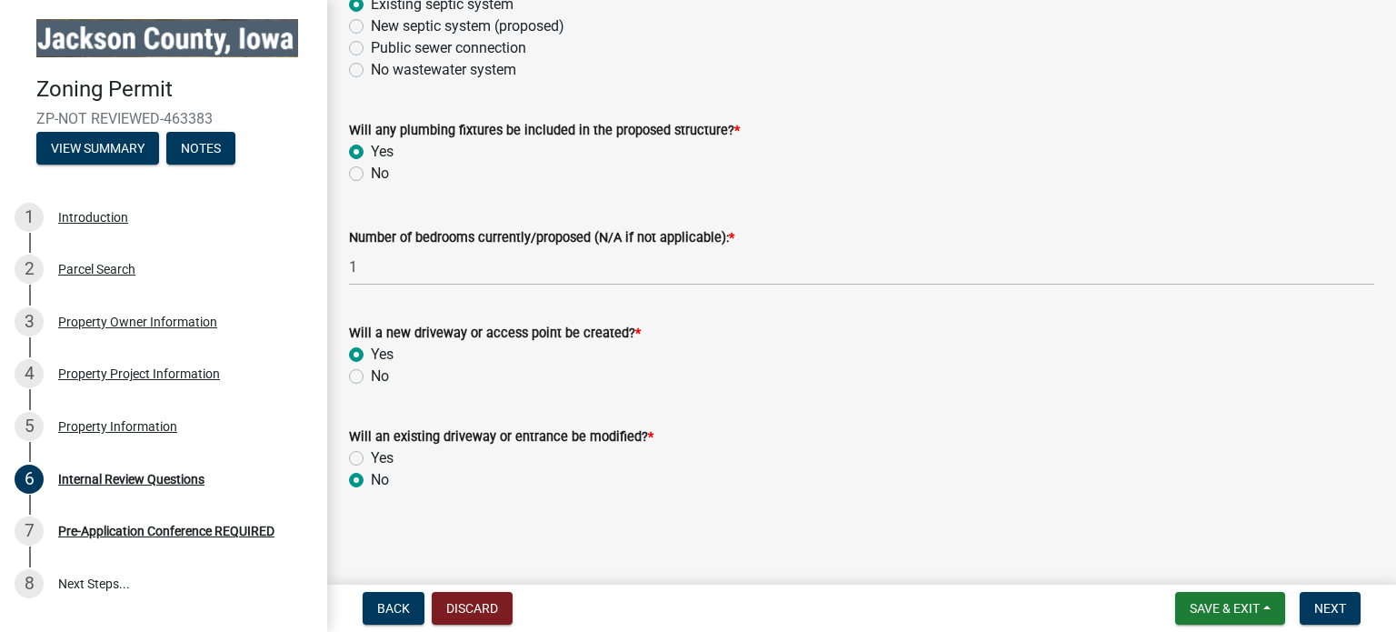
radio input "true"
click at [1345, 598] on button "Next" at bounding box center [1330, 608] width 61 height 33
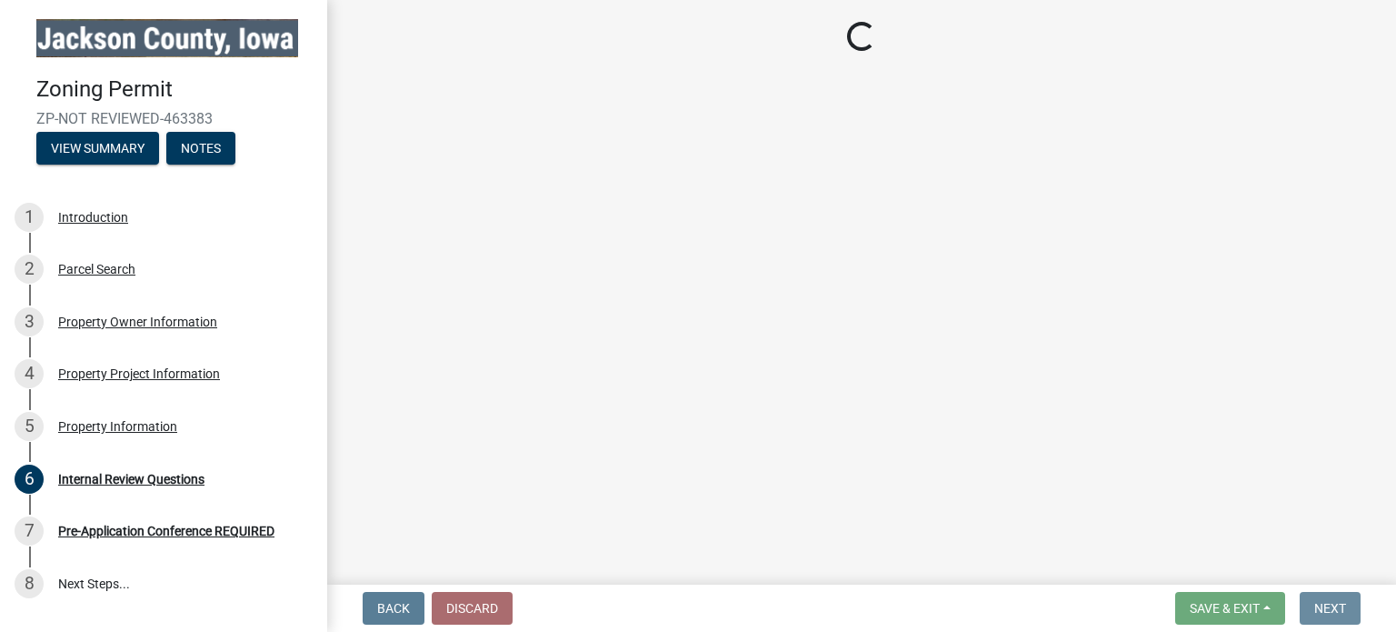
scroll to position [0, 0]
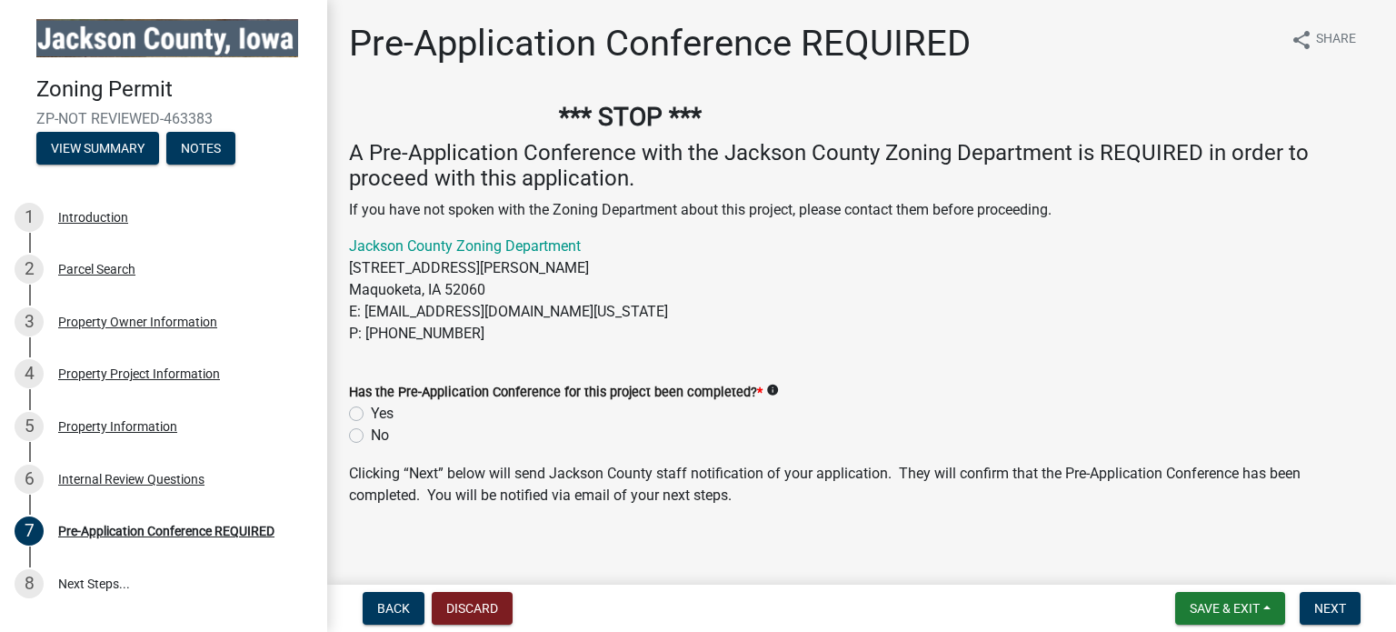
click at [371, 409] on label "Yes" at bounding box center [382, 414] width 23 height 22
click at [371, 409] on input "Yes" at bounding box center [377, 409] width 12 height 12
radio input "true"
click at [1326, 606] on span "Next" at bounding box center [1330, 608] width 32 height 15
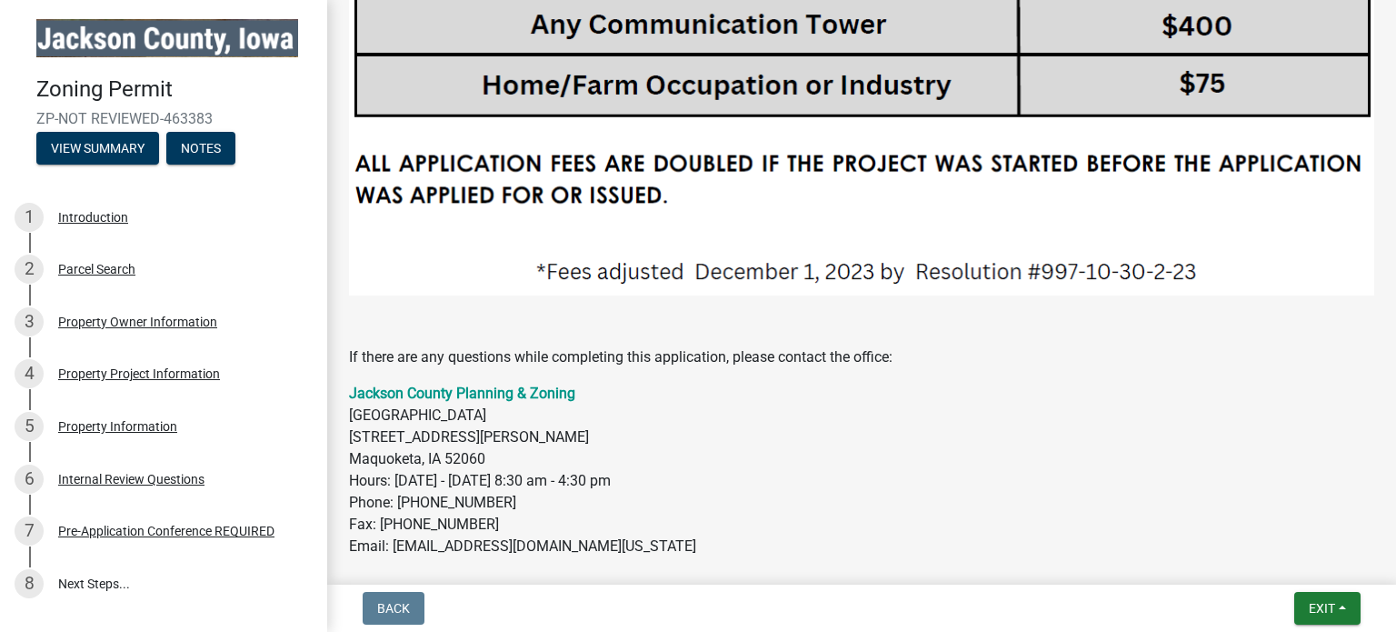
scroll to position [4072, 0]
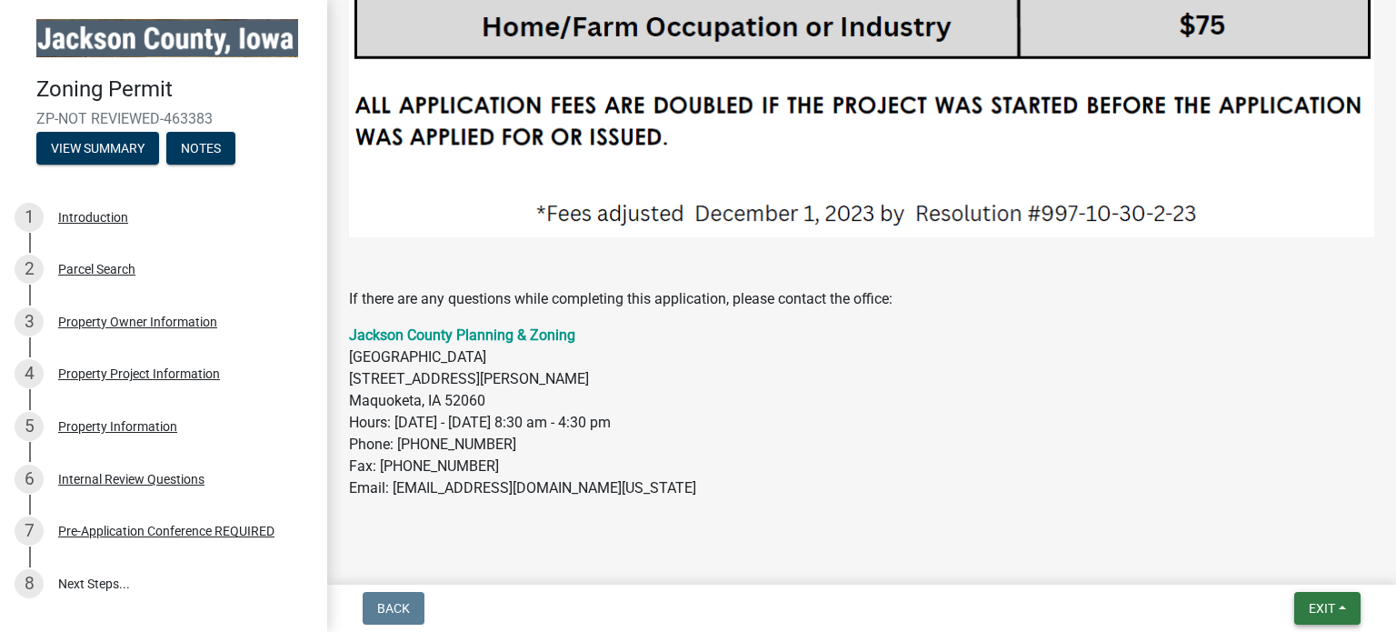
click at [1326, 607] on span "Exit" at bounding box center [1322, 608] width 26 height 15
click at [1287, 554] on button "Save & Exit" at bounding box center [1288, 561] width 145 height 44
